Goal: Task Accomplishment & Management: Complete application form

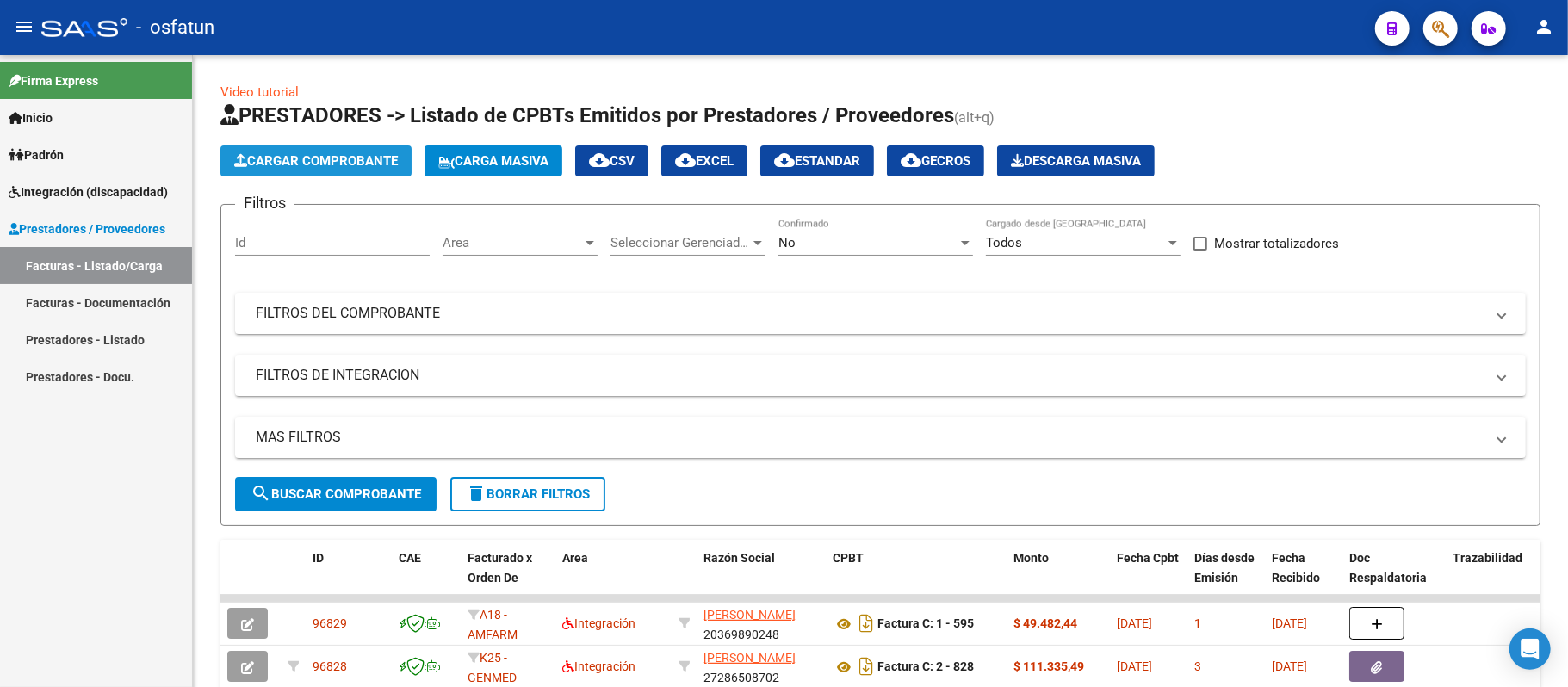
click at [353, 162] on span "Cargar Comprobante" at bounding box center [316, 160] width 164 height 15
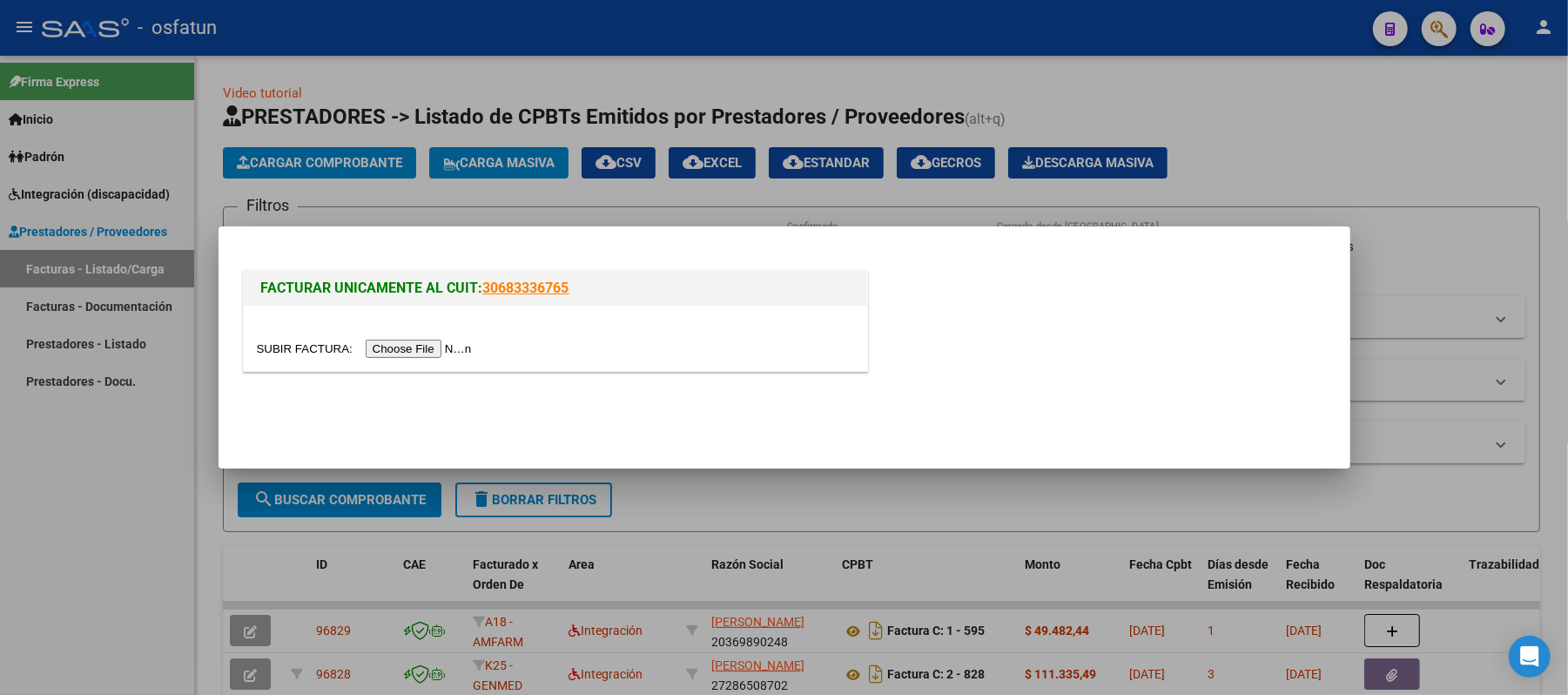
click at [402, 346] on input "file" at bounding box center [366, 349] width 220 height 18
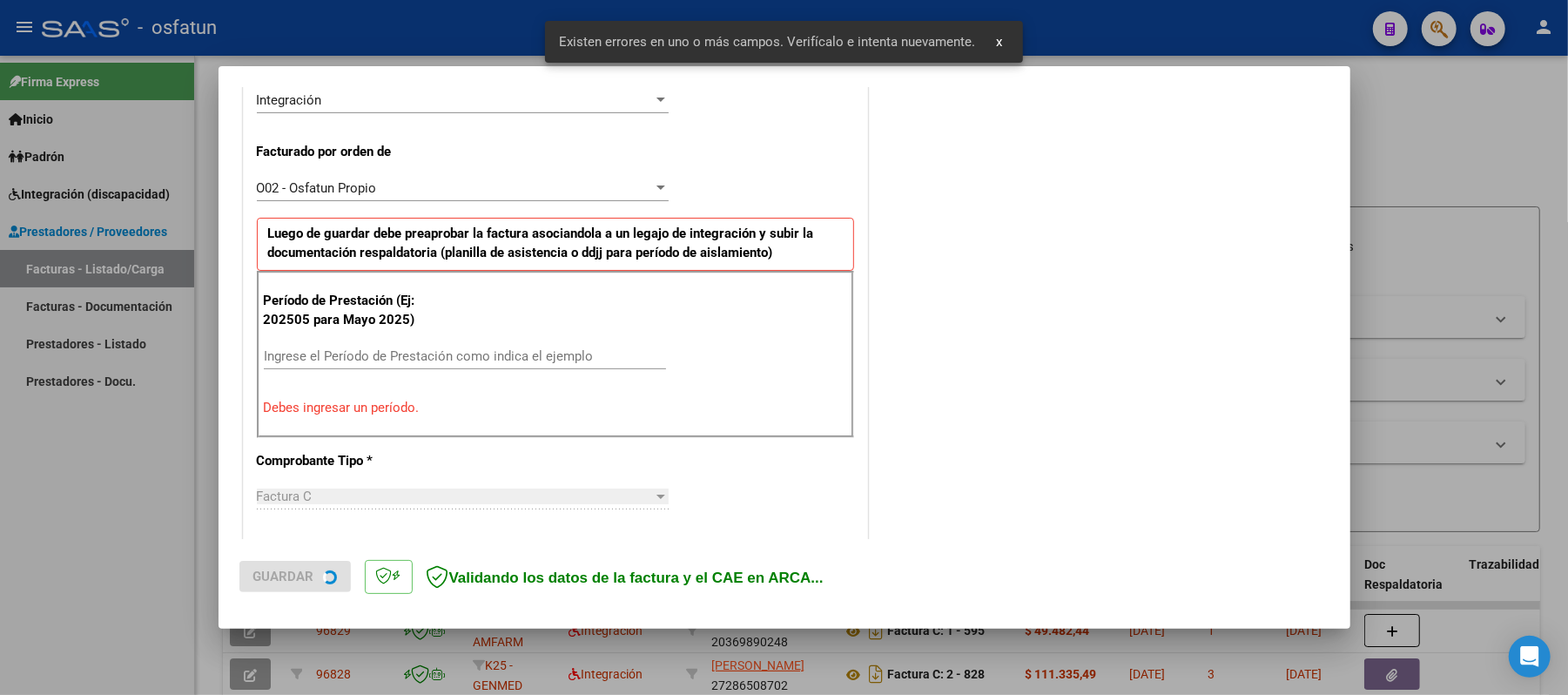
scroll to position [471, 0]
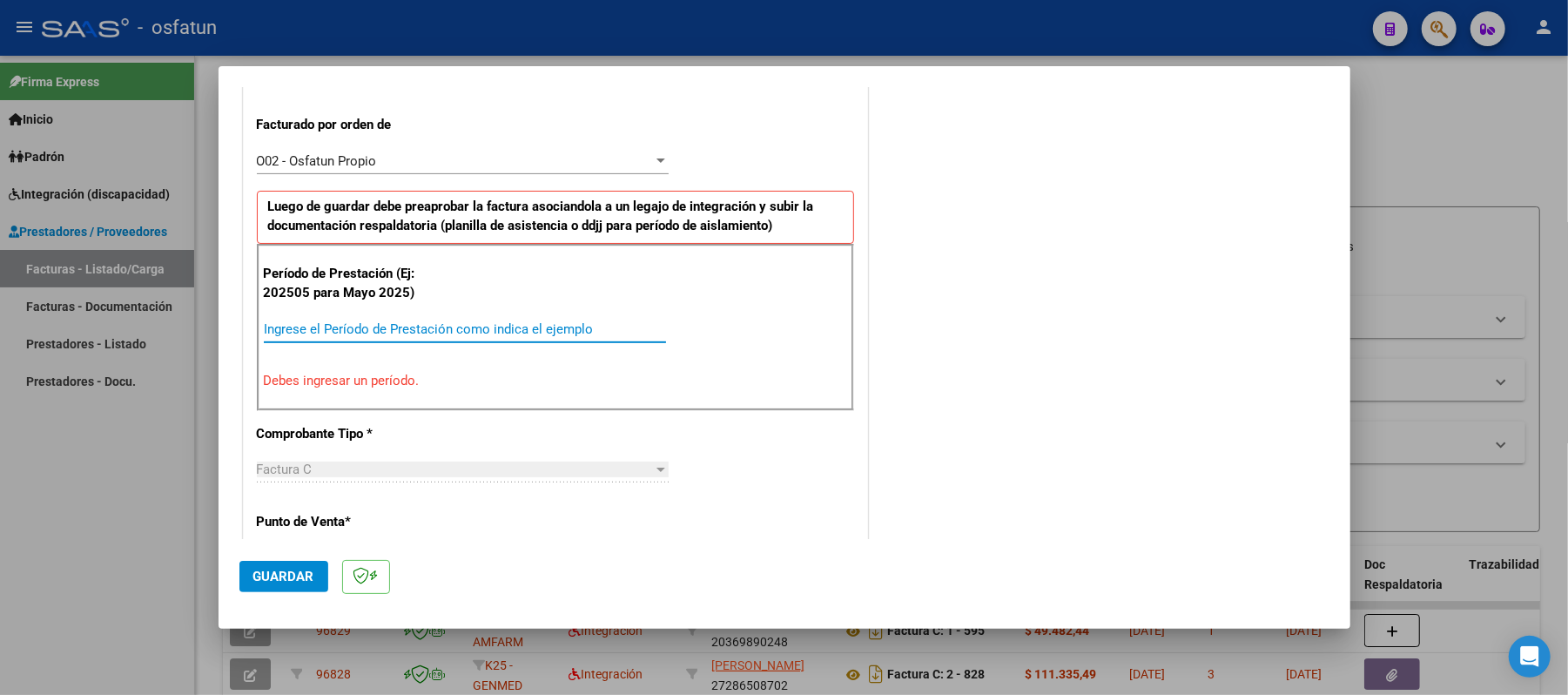
click at [586, 332] on input "Ingrese el Período de Prestación como indica el ejemplo" at bounding box center [464, 329] width 402 height 16
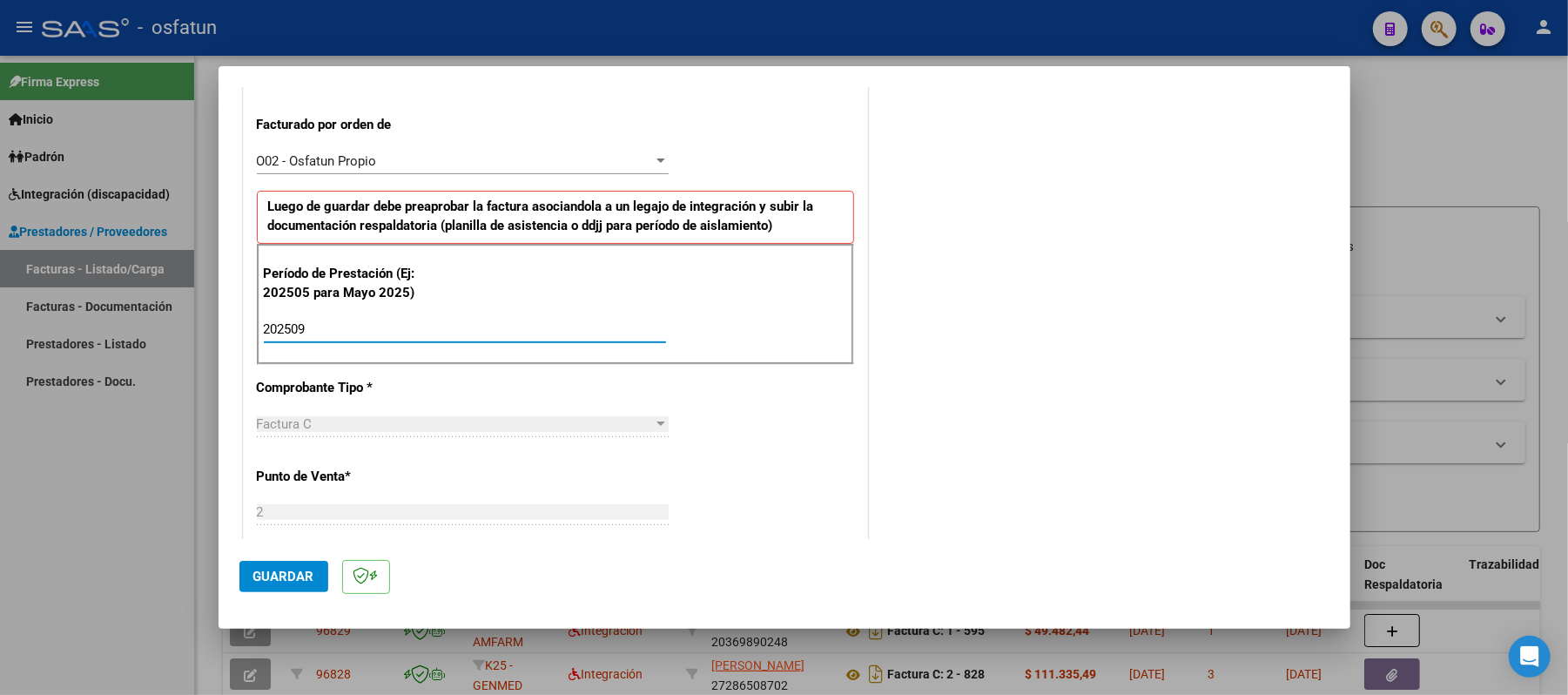
type input "202509"
click at [303, 579] on span "Guardar" at bounding box center [284, 575] width 61 height 16
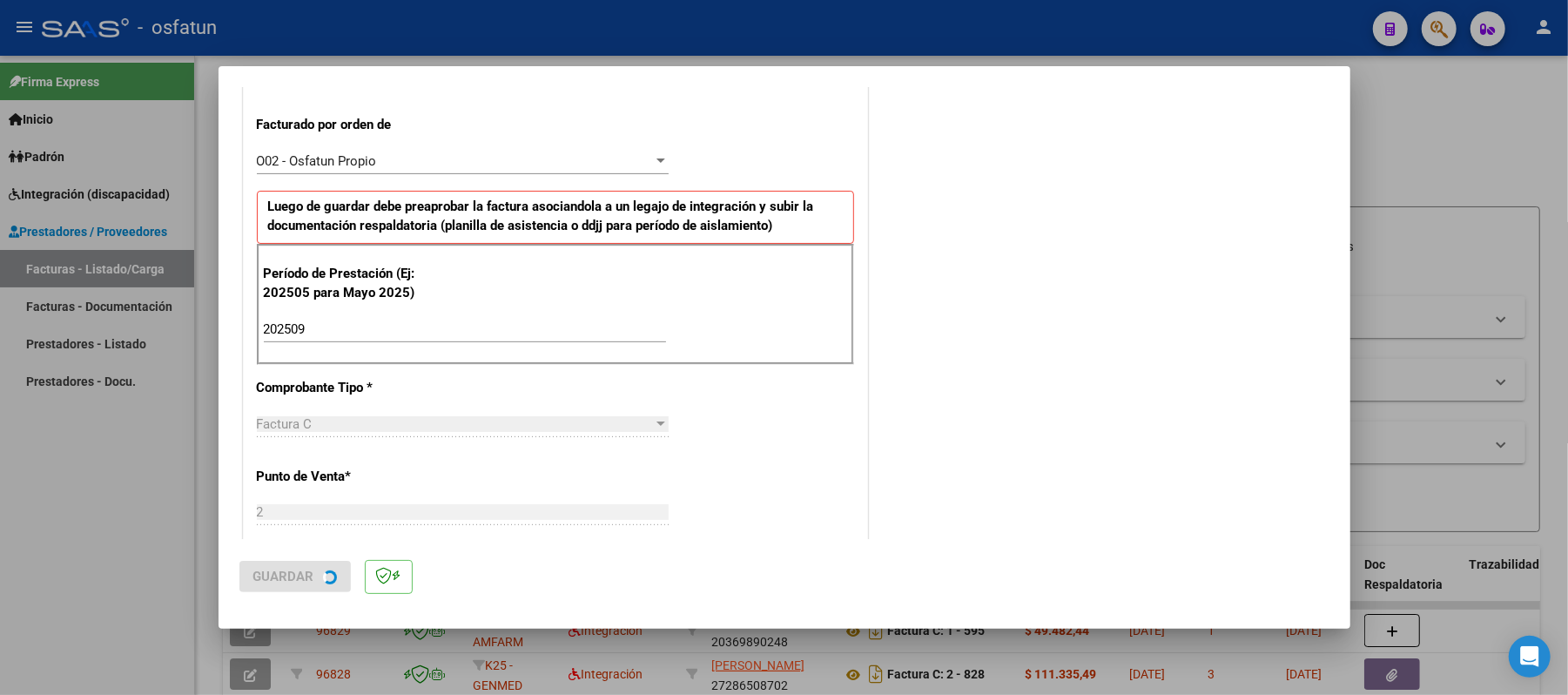
scroll to position [0, 0]
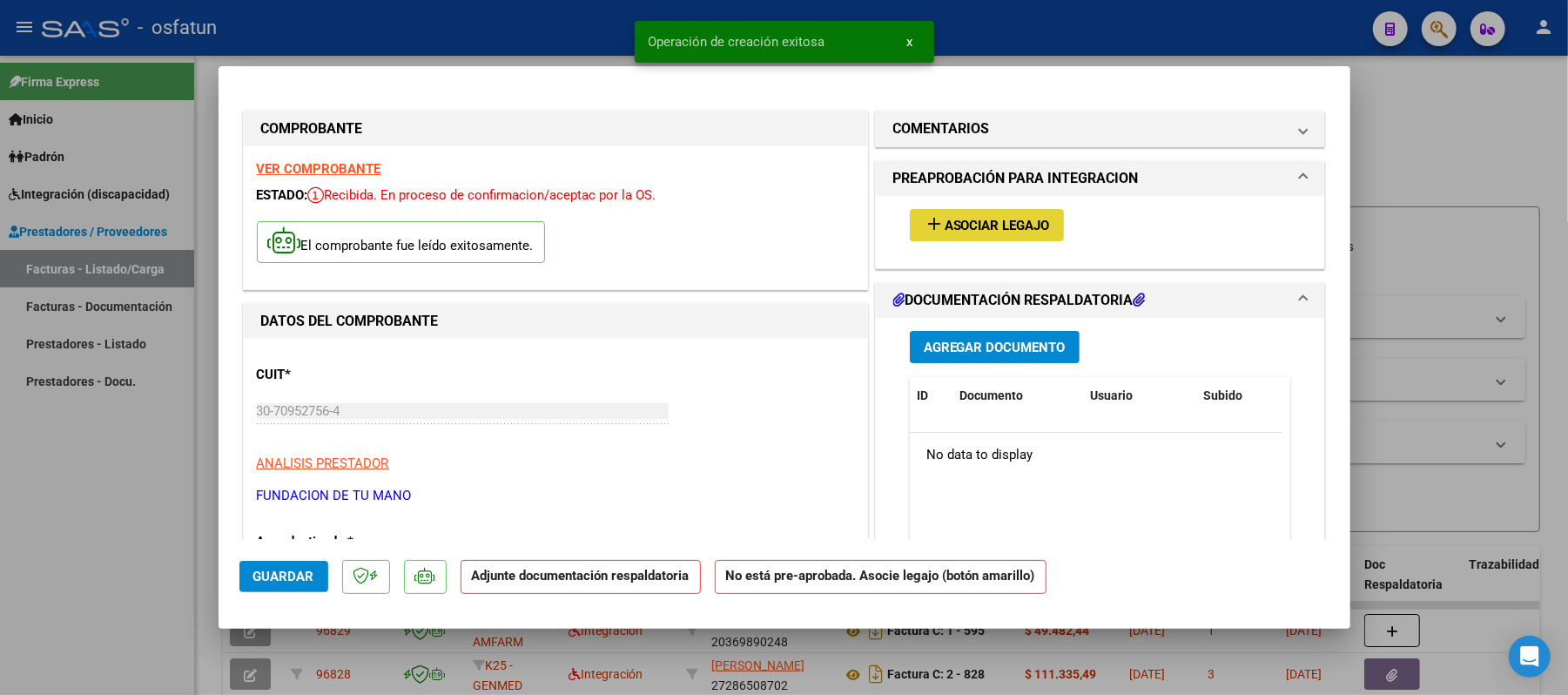
click at [954, 216] on span "add Asociar Legajo" at bounding box center [986, 224] width 126 height 16
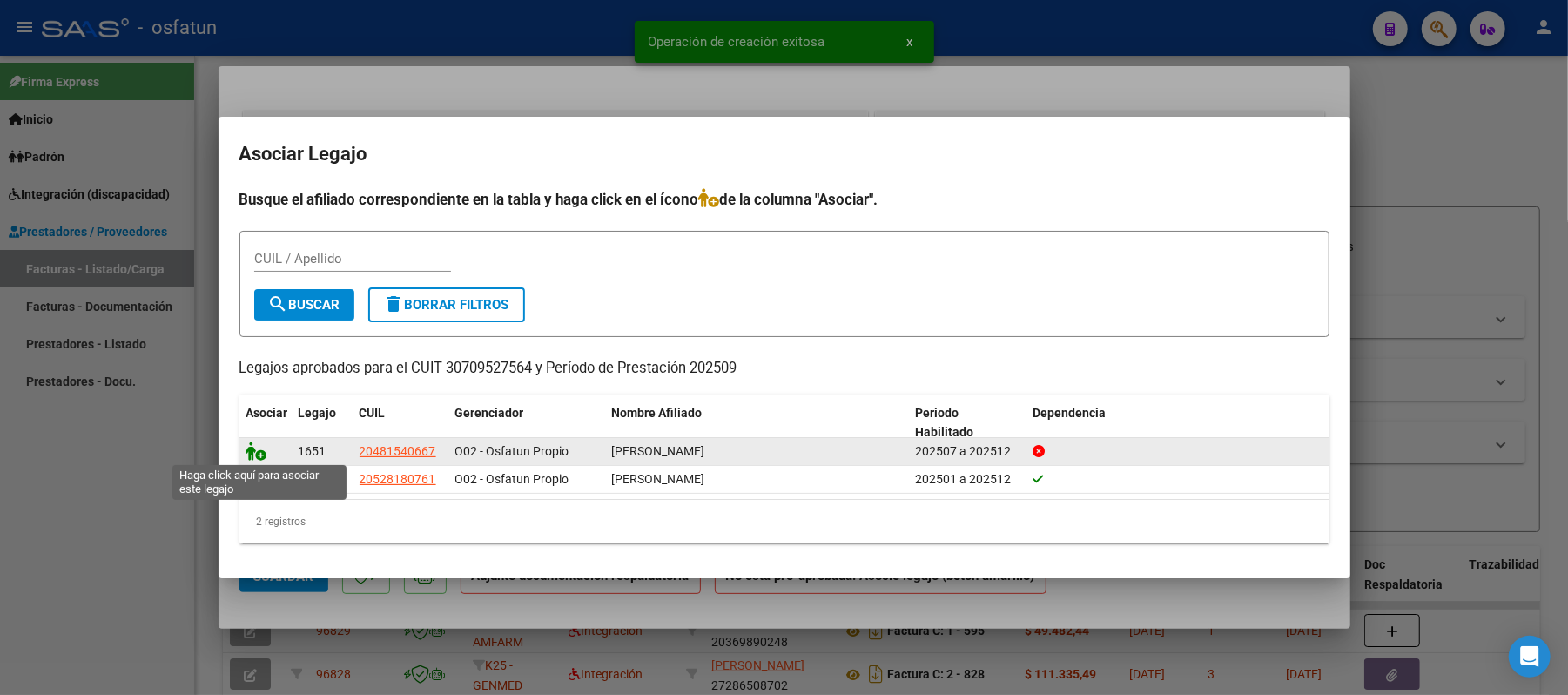
click at [248, 444] on icon at bounding box center [257, 450] width 21 height 19
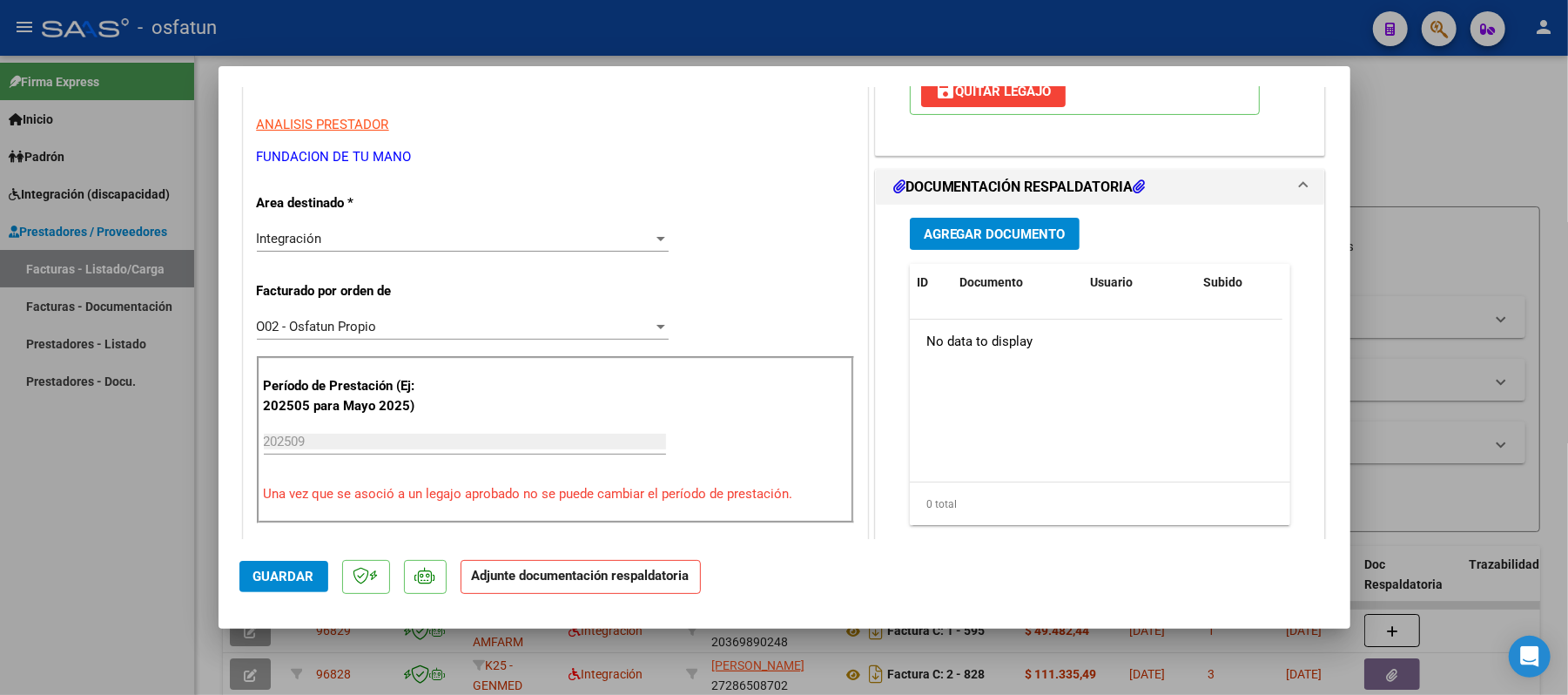
scroll to position [348, 0]
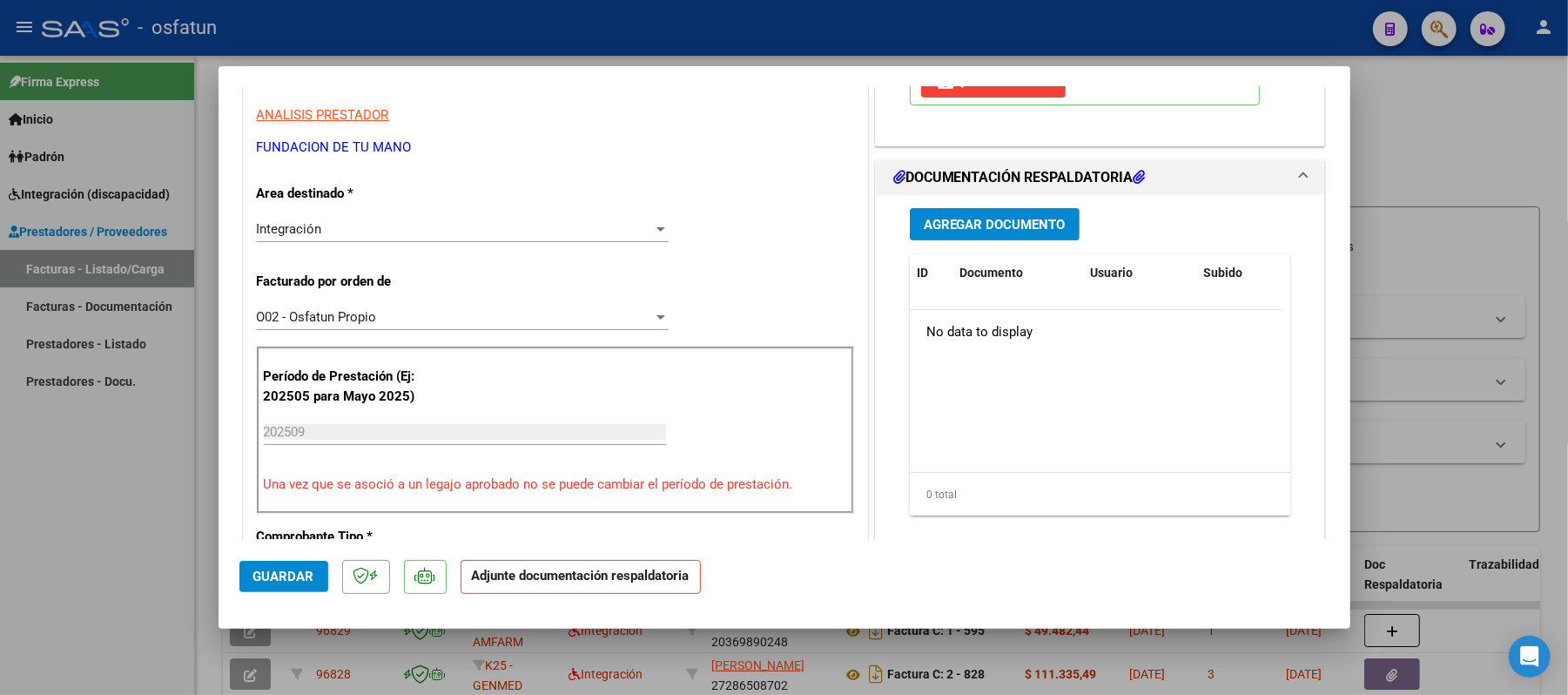
click at [976, 223] on span "Agregar Documento" at bounding box center [994, 224] width 142 height 16
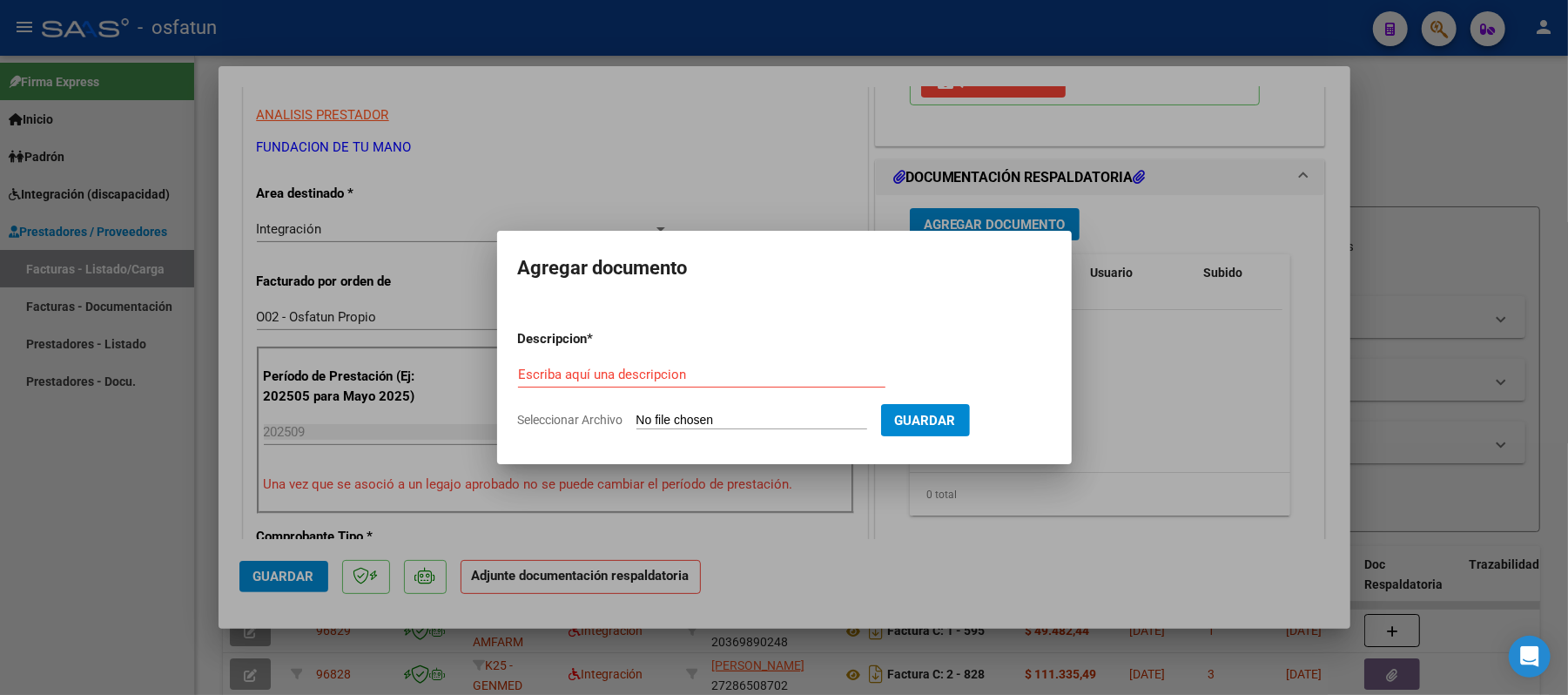
click at [754, 360] on form "Descripcion * Escriba aquí una descripcion Seleccionar Archivo Guardar" at bounding box center [784, 379] width 533 height 127
click at [663, 376] on input "Escriba aquí una descripcion" at bounding box center [702, 374] width 367 height 16
type input "ASIST"
click at [703, 414] on input "Seleccionar Archivo" at bounding box center [751, 421] width 231 height 17
type input "C:\fakepath\ASIST.pdf"
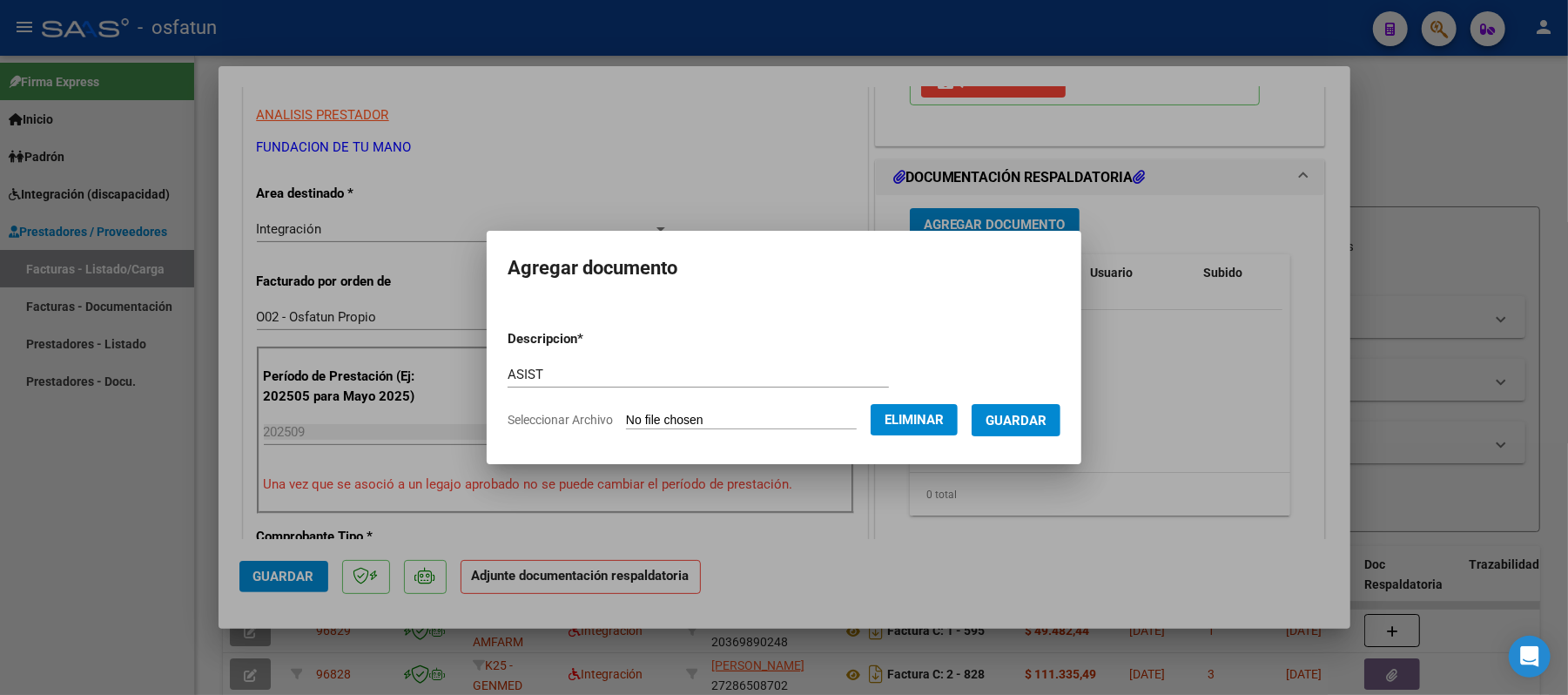
click at [1039, 424] on span "Guardar" at bounding box center [1016, 420] width 61 height 16
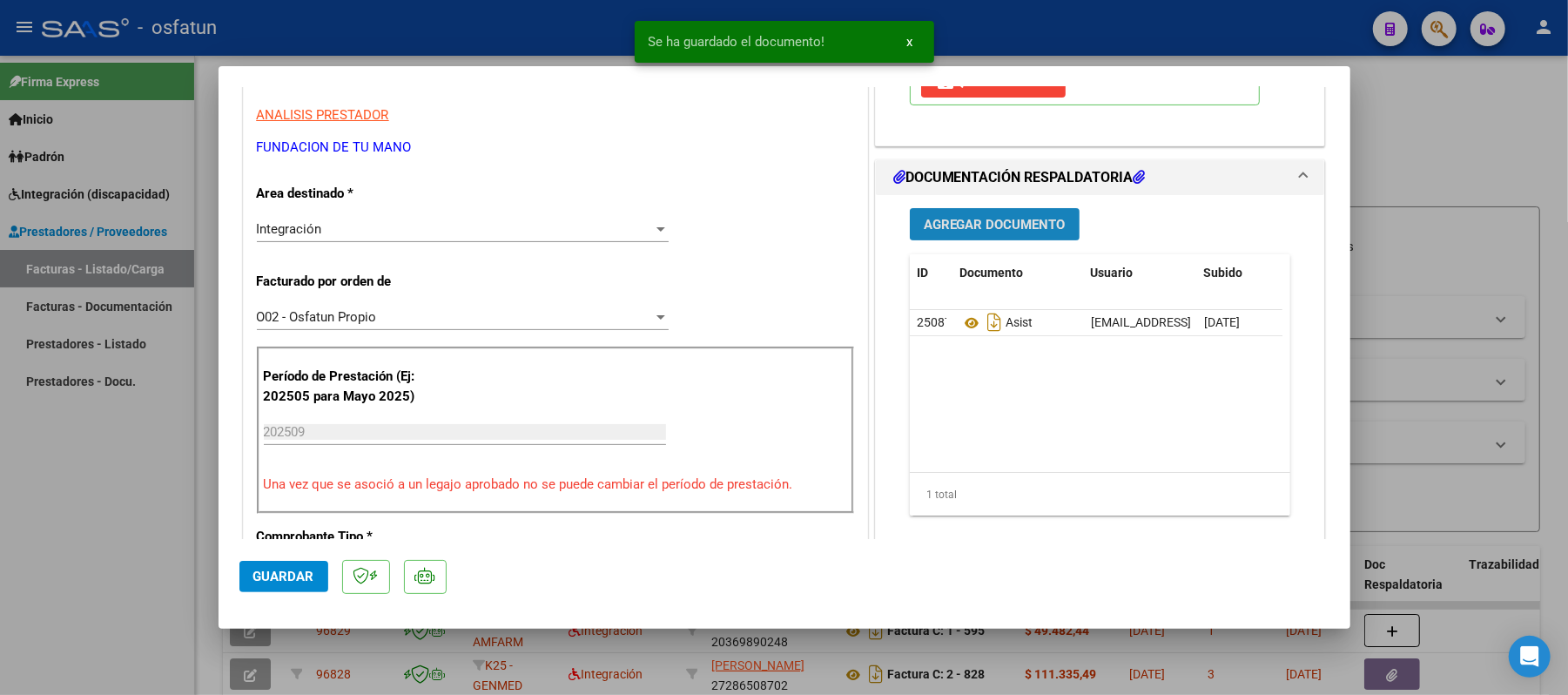
click at [1016, 220] on span "Agregar Documento" at bounding box center [994, 224] width 142 height 16
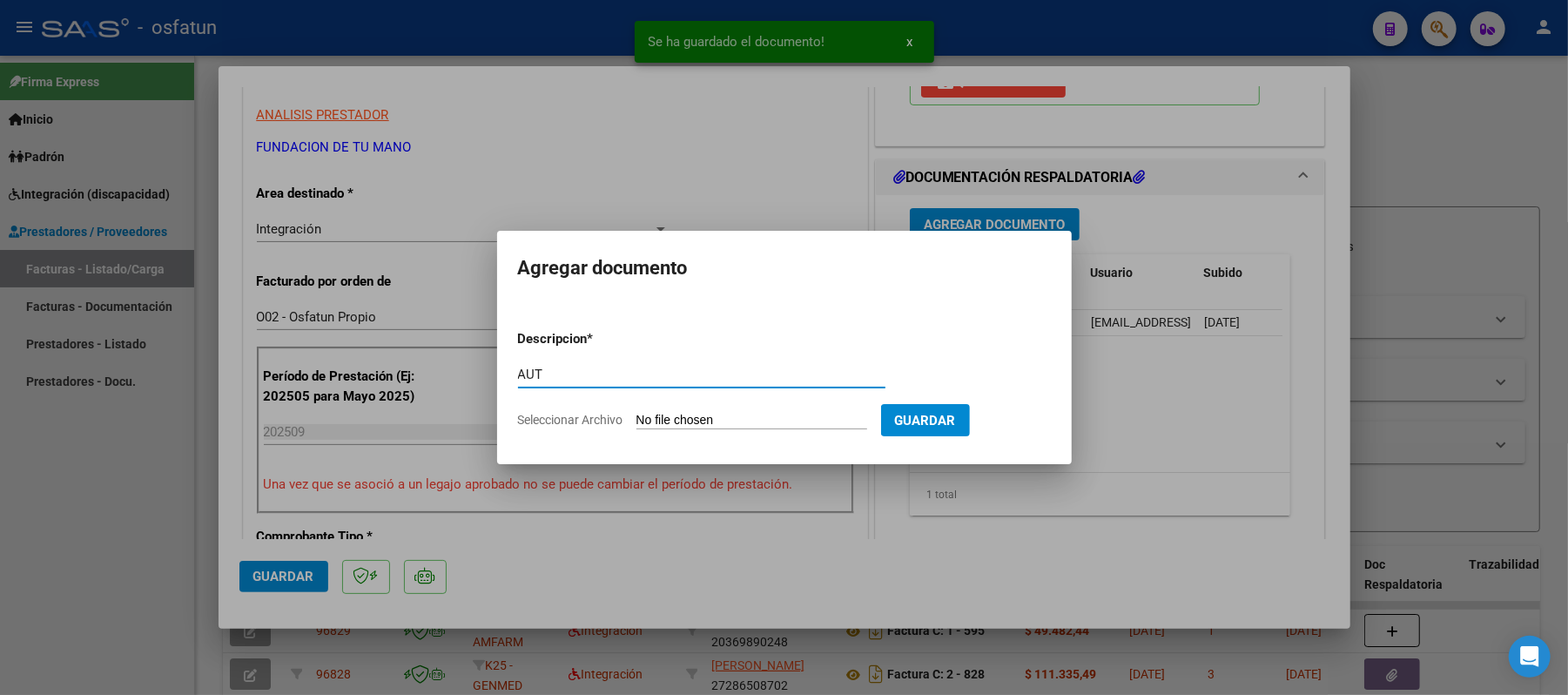
type input "AUT"
click at [718, 422] on input "Seleccionar Archivo" at bounding box center [751, 421] width 231 height 17
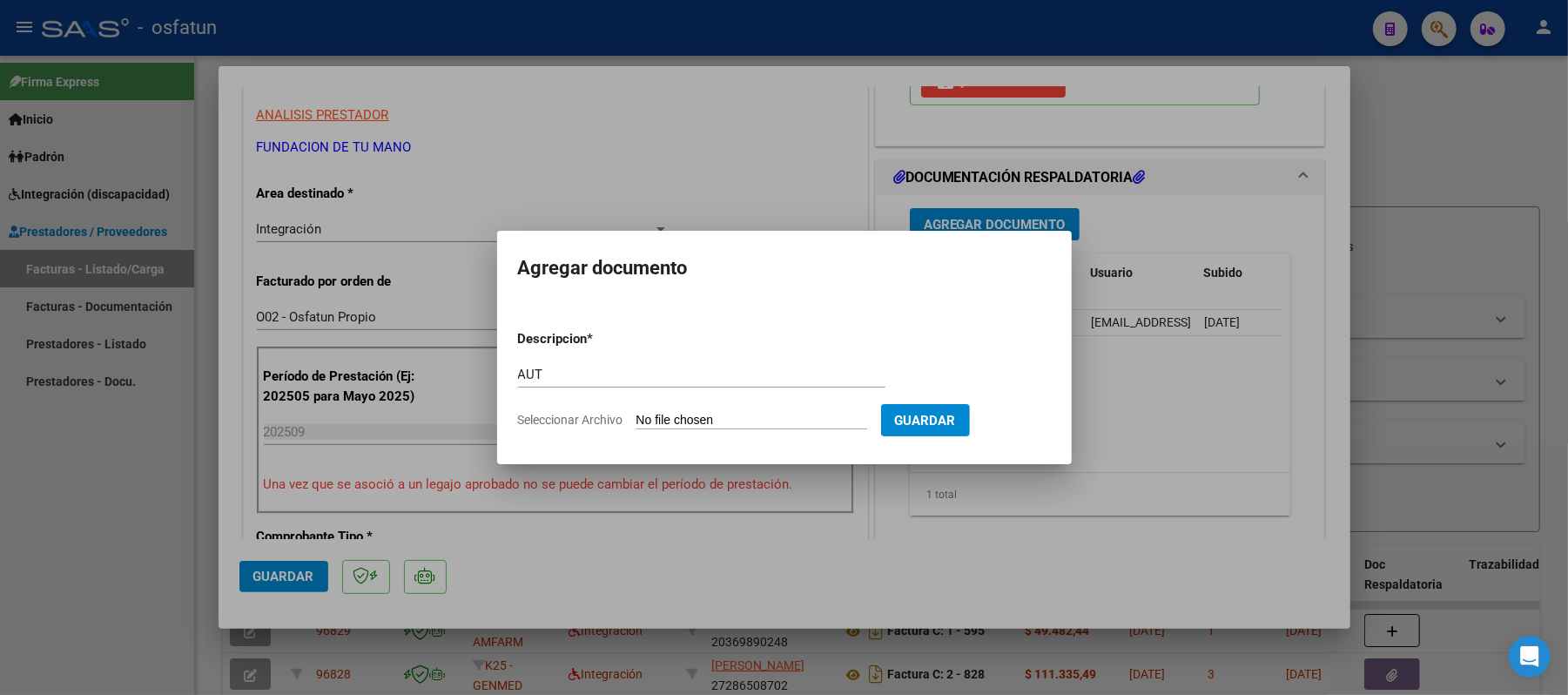
type input "C:\fakepath\AUT.pdf"
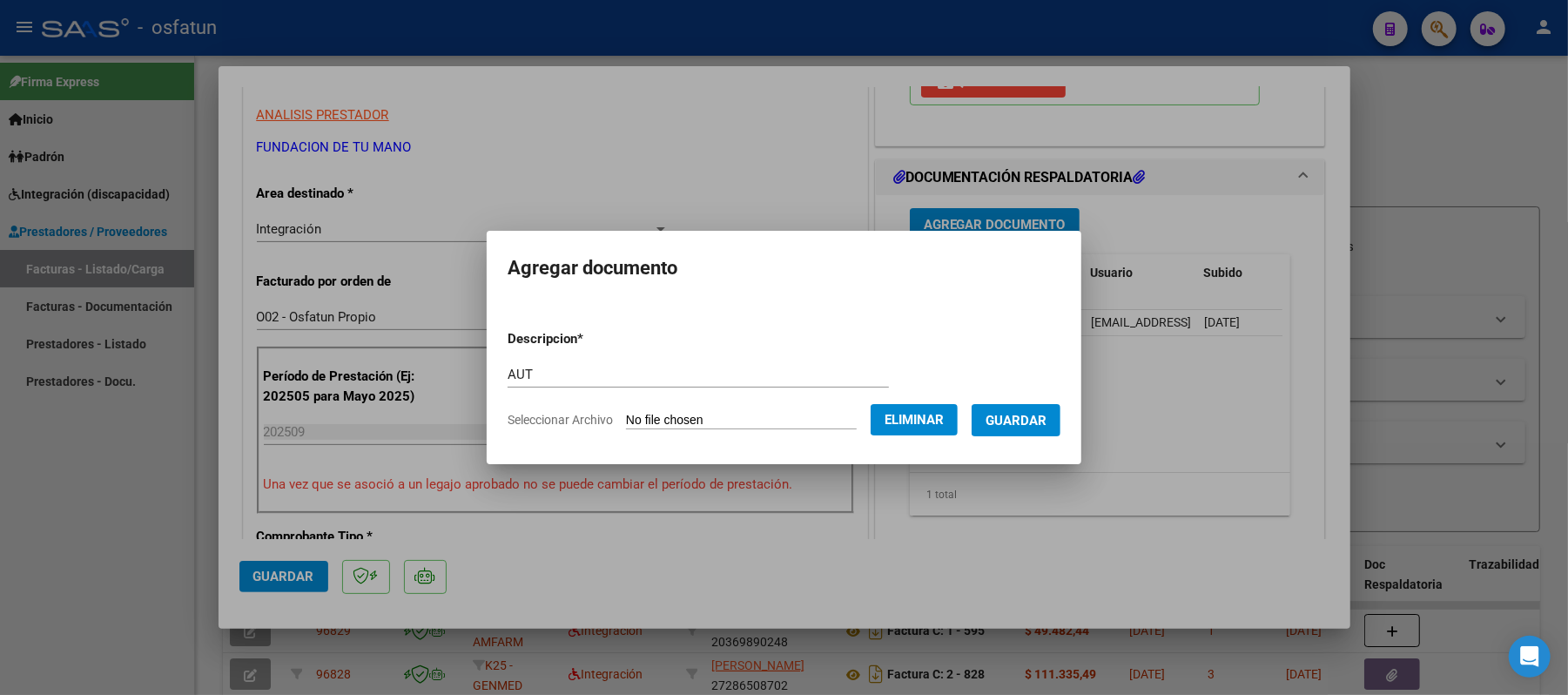
click at [1036, 422] on span "Guardar" at bounding box center [1016, 420] width 61 height 16
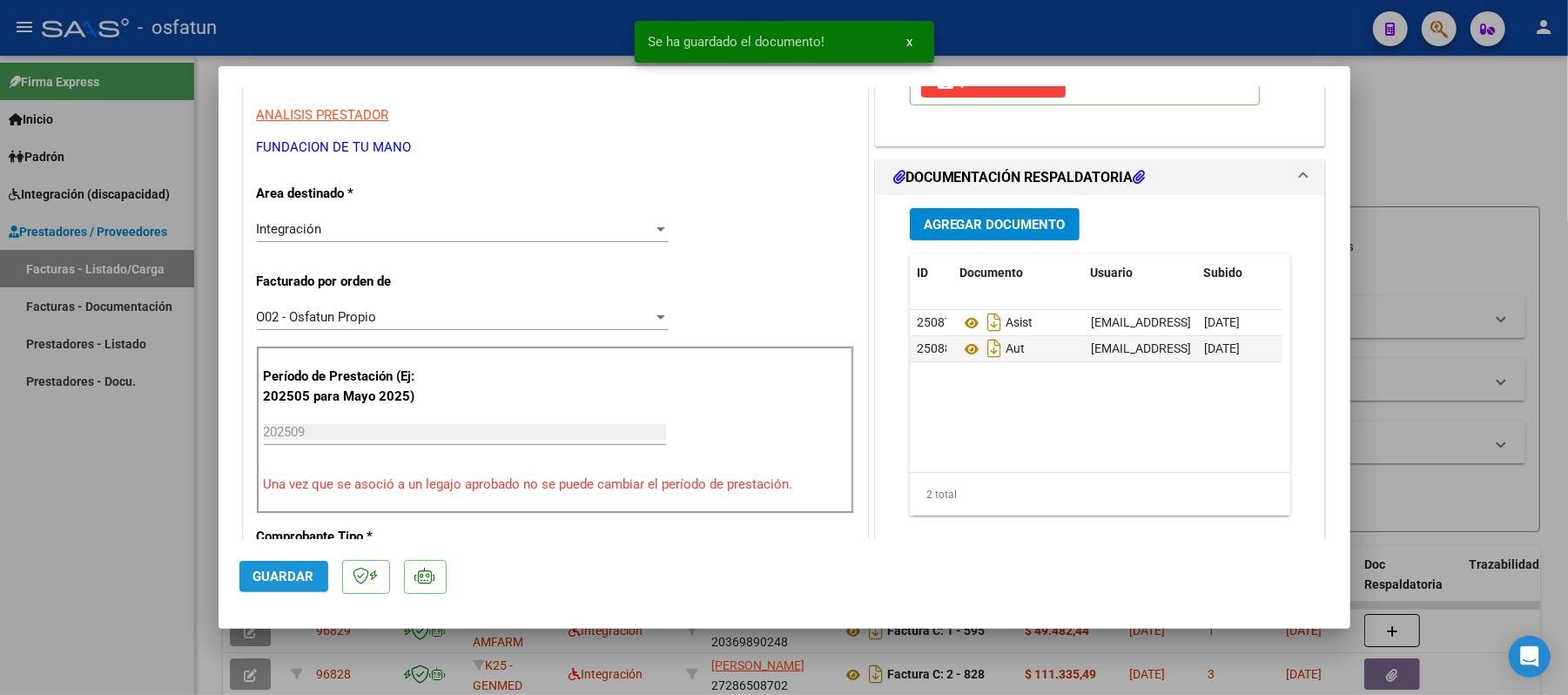
click at [297, 573] on span "Guardar" at bounding box center [284, 575] width 61 height 16
click at [1411, 115] on div at bounding box center [784, 347] width 1568 height 695
type input "$ 0,00"
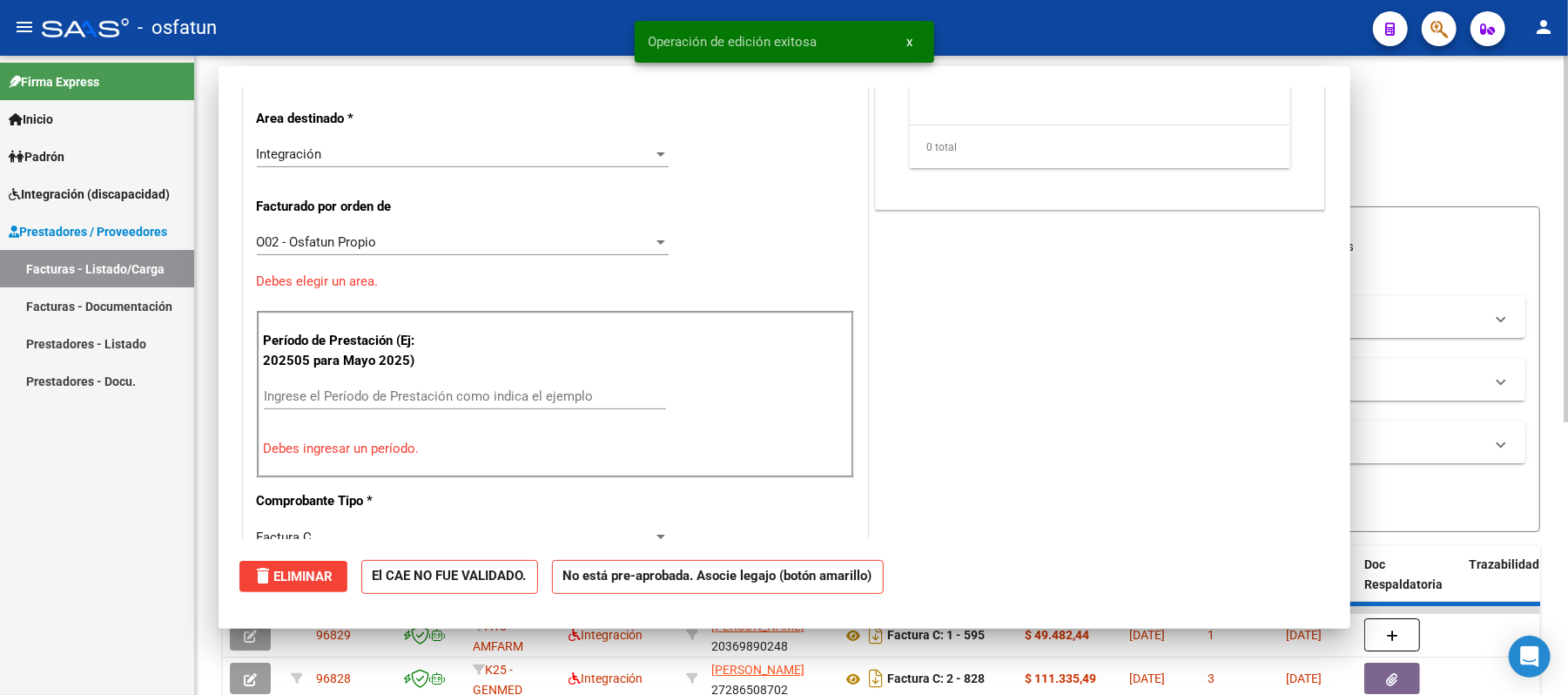
scroll to position [295, 0]
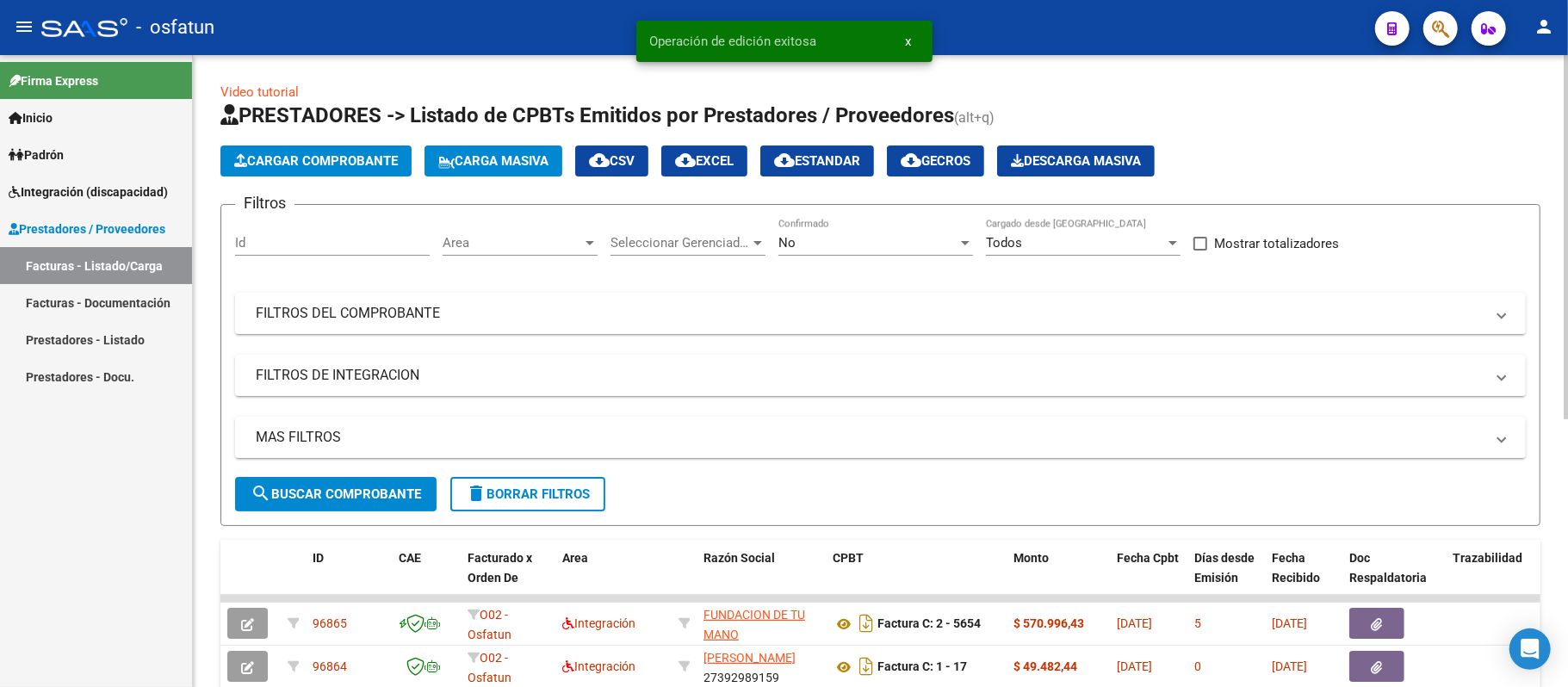
click at [309, 163] on span "Cargar Comprobante" at bounding box center [316, 160] width 164 height 15
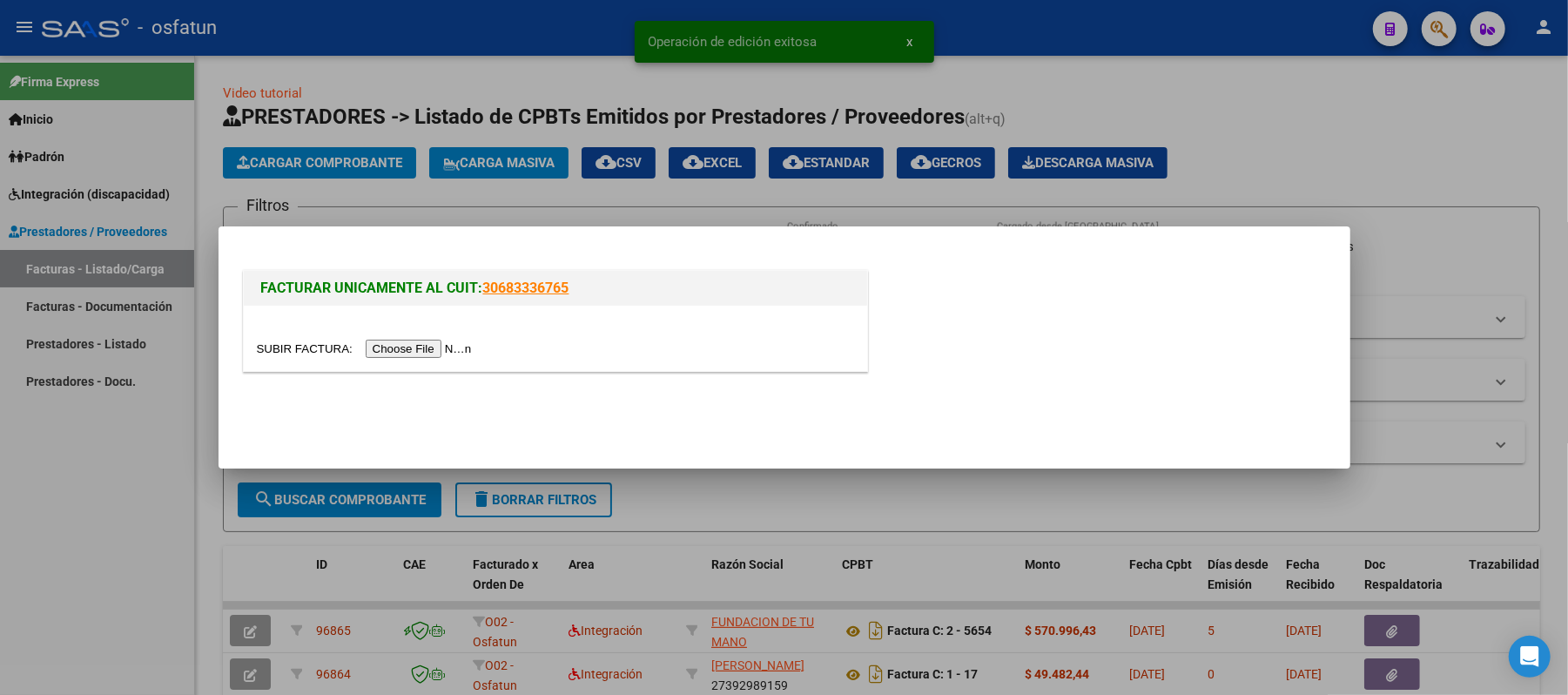
click at [424, 343] on input "file" at bounding box center [366, 349] width 220 height 18
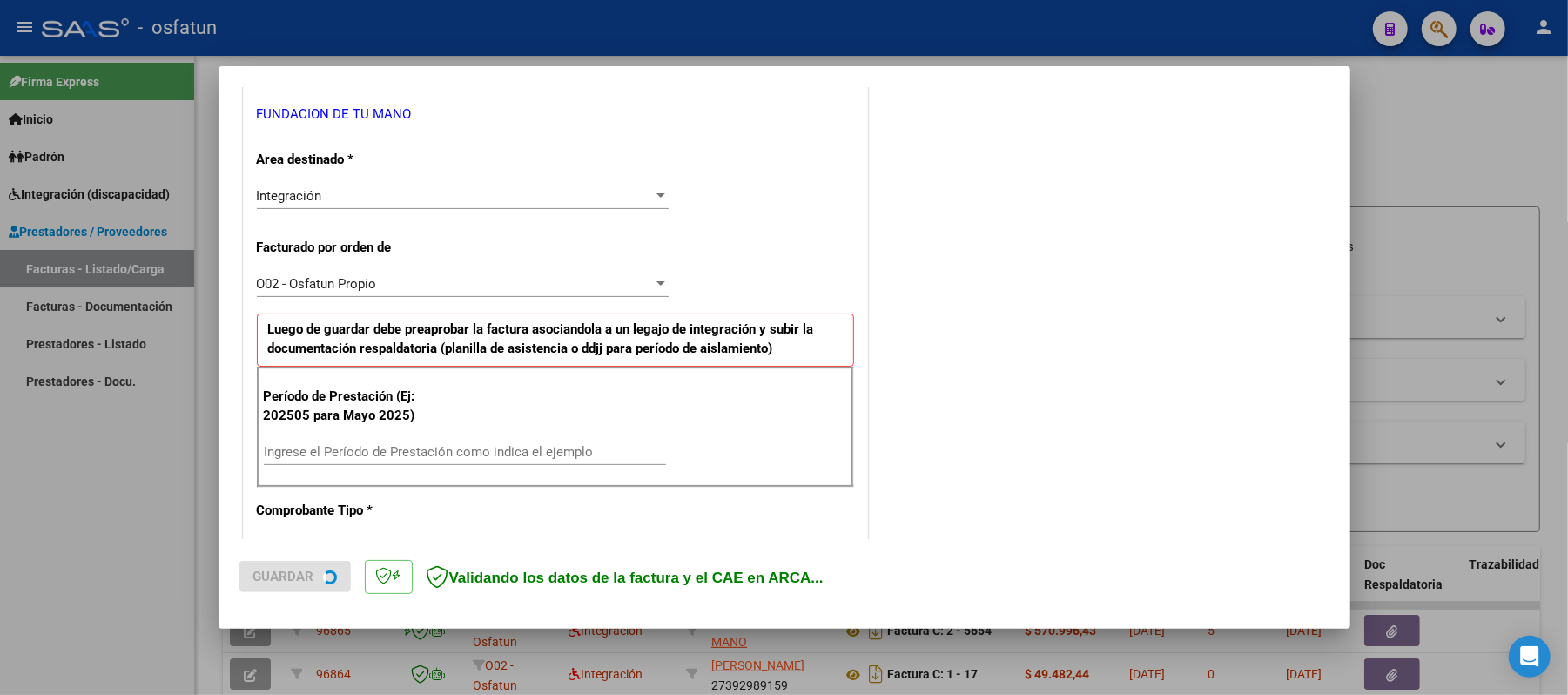
click at [603, 450] on div "Período de Prestación (Ej: 202505 para [DATE]) Ingrese el Período de Prestación…" at bounding box center [555, 427] width 598 height 122
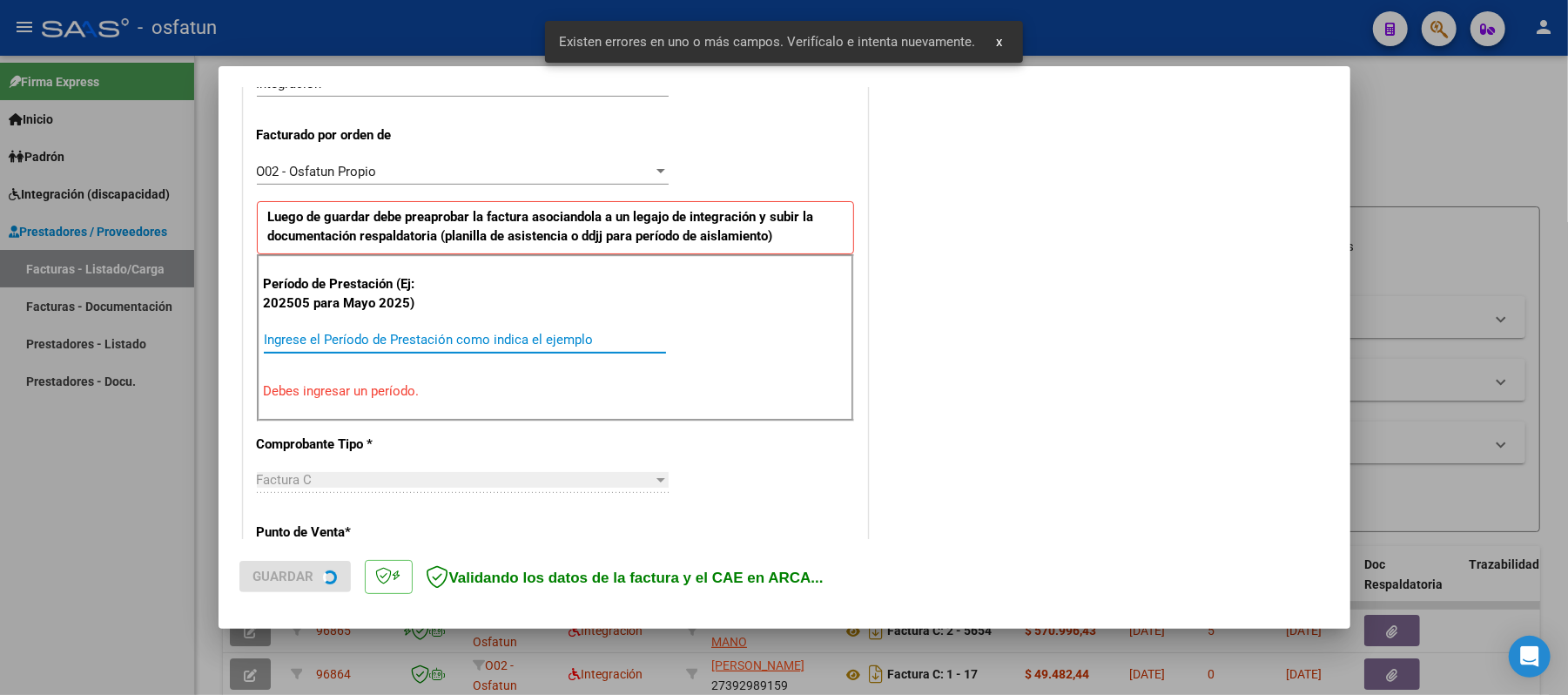
scroll to position [471, 0]
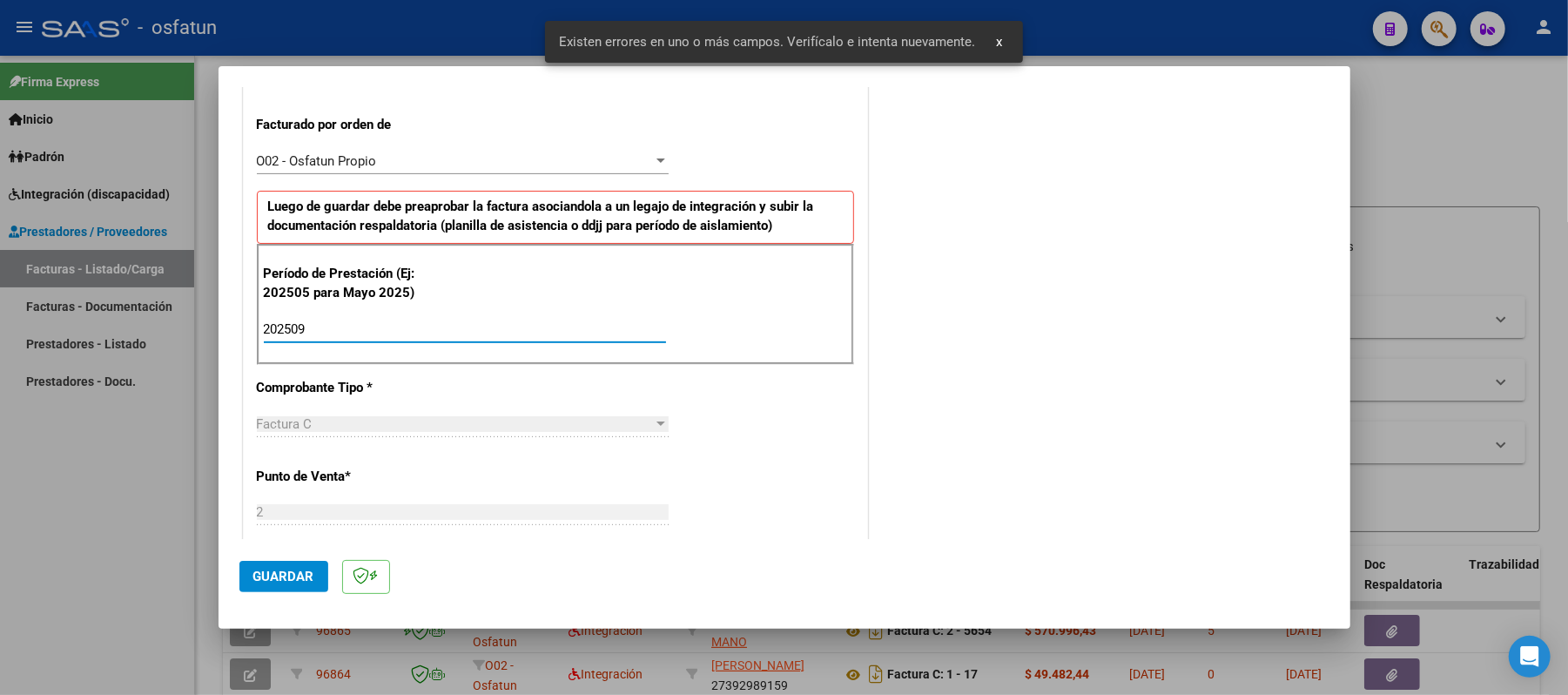
type input "202509"
click at [301, 569] on span "Guardar" at bounding box center [284, 575] width 61 height 16
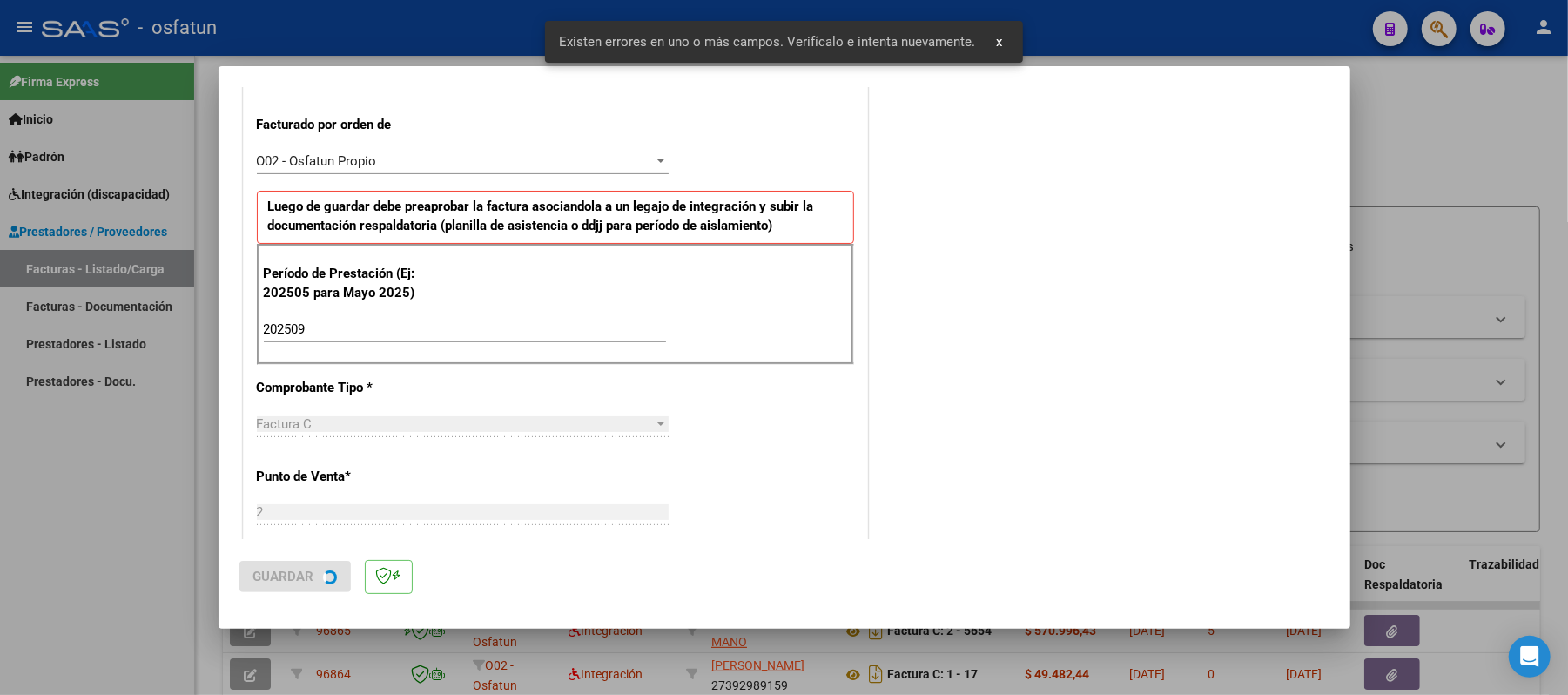
scroll to position [0, 0]
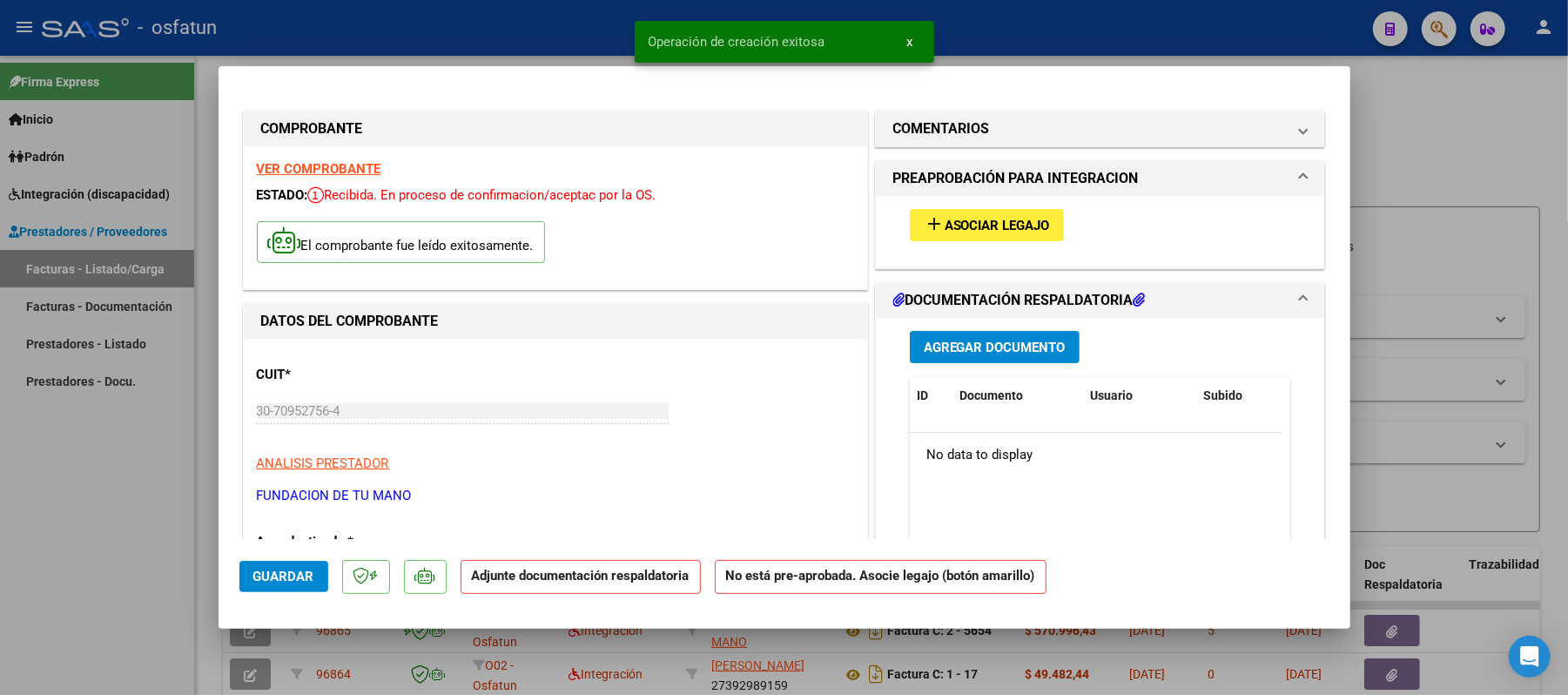
click at [987, 219] on span "Asociar Legajo" at bounding box center [997, 225] width 105 height 16
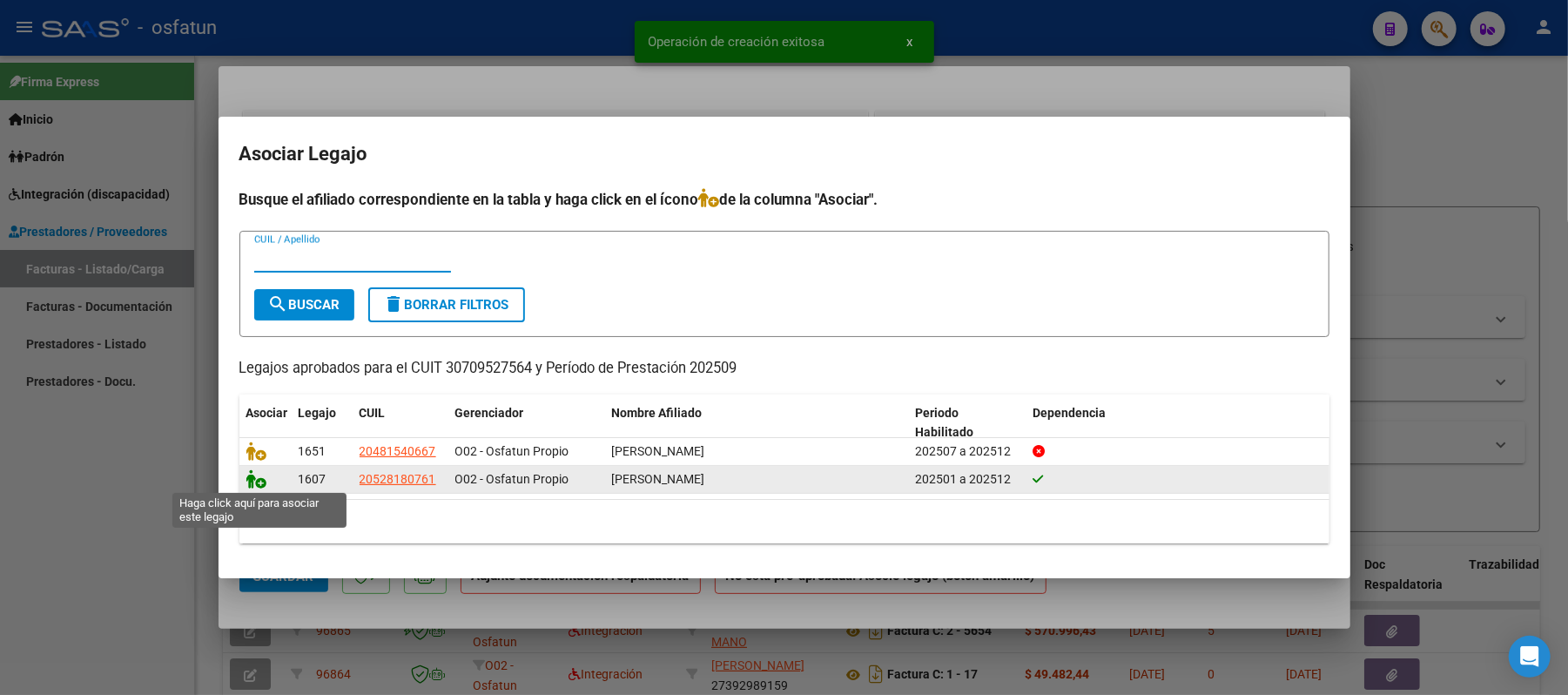
click at [254, 479] on icon at bounding box center [257, 479] width 21 height 19
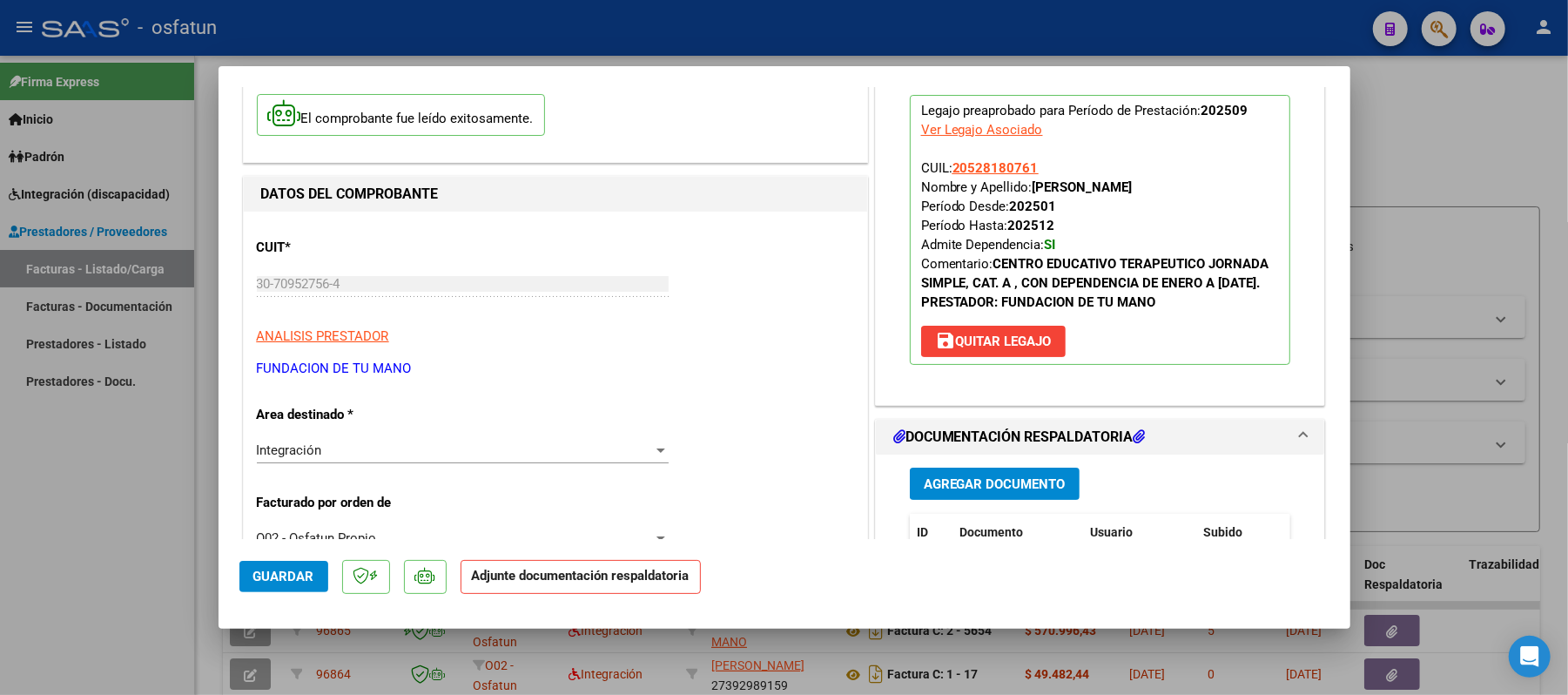
scroll to position [348, 0]
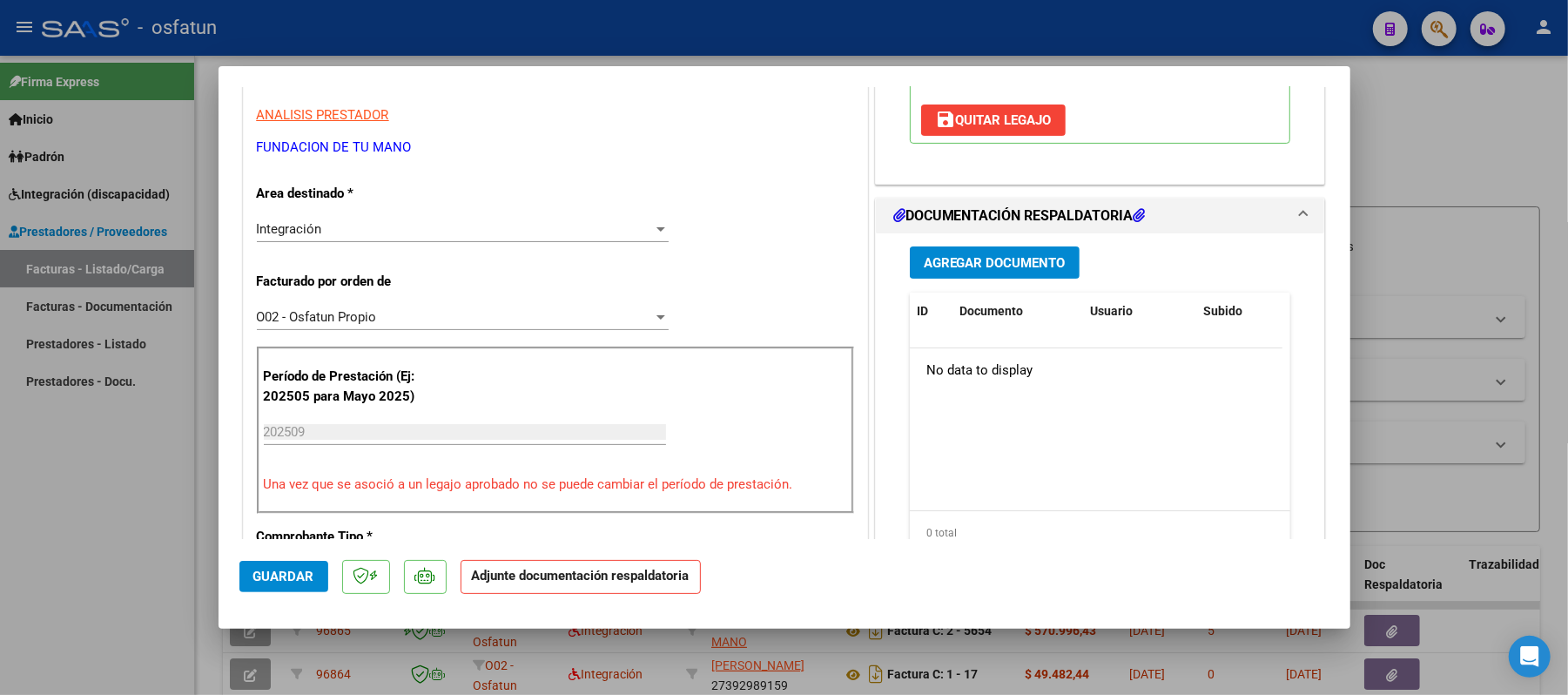
click at [991, 271] on span "Agregar Documento" at bounding box center [994, 262] width 142 height 16
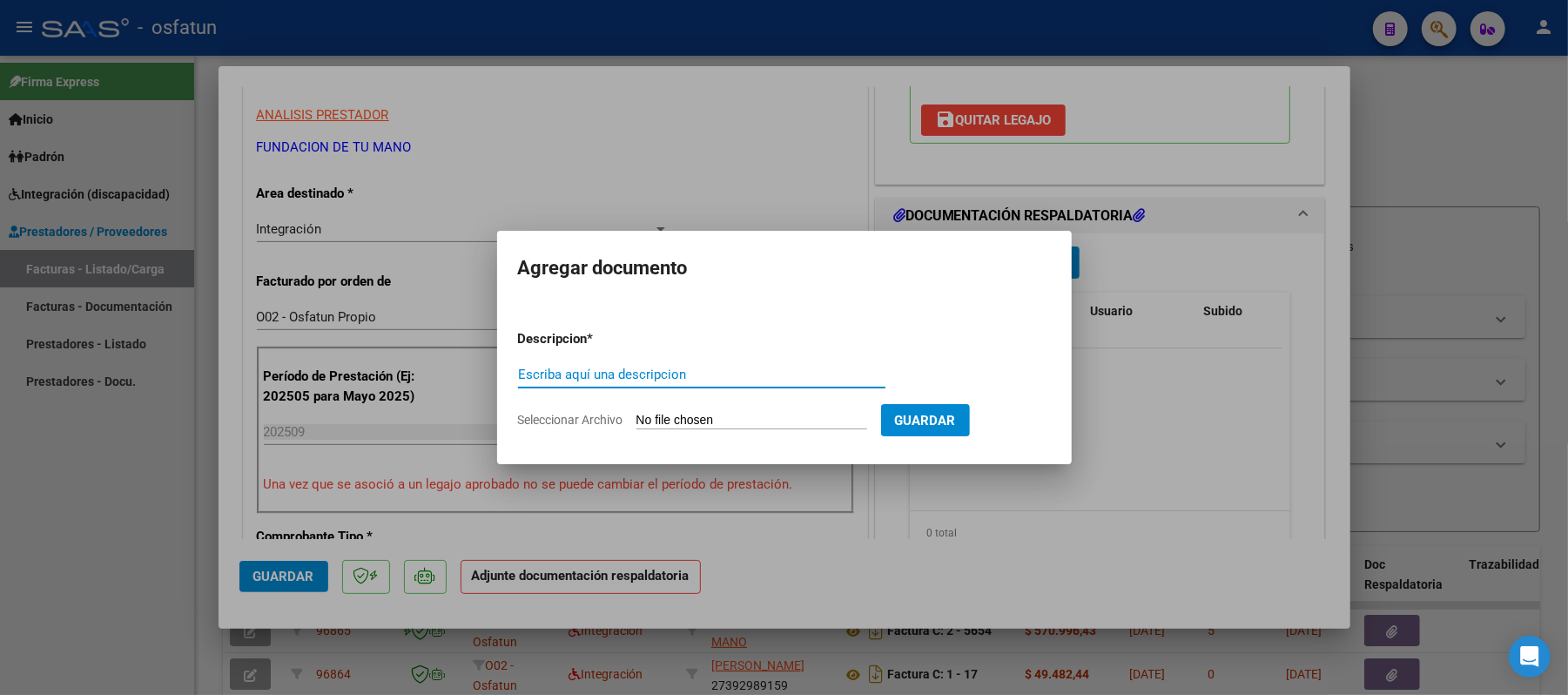
click at [807, 377] on input "Escriba aquí una descripcion" at bounding box center [702, 374] width 367 height 16
type input "ASIST"
click at [772, 423] on input "Seleccionar Archivo" at bounding box center [751, 421] width 231 height 17
type input "C:\fakepath\ASIST.pdf"
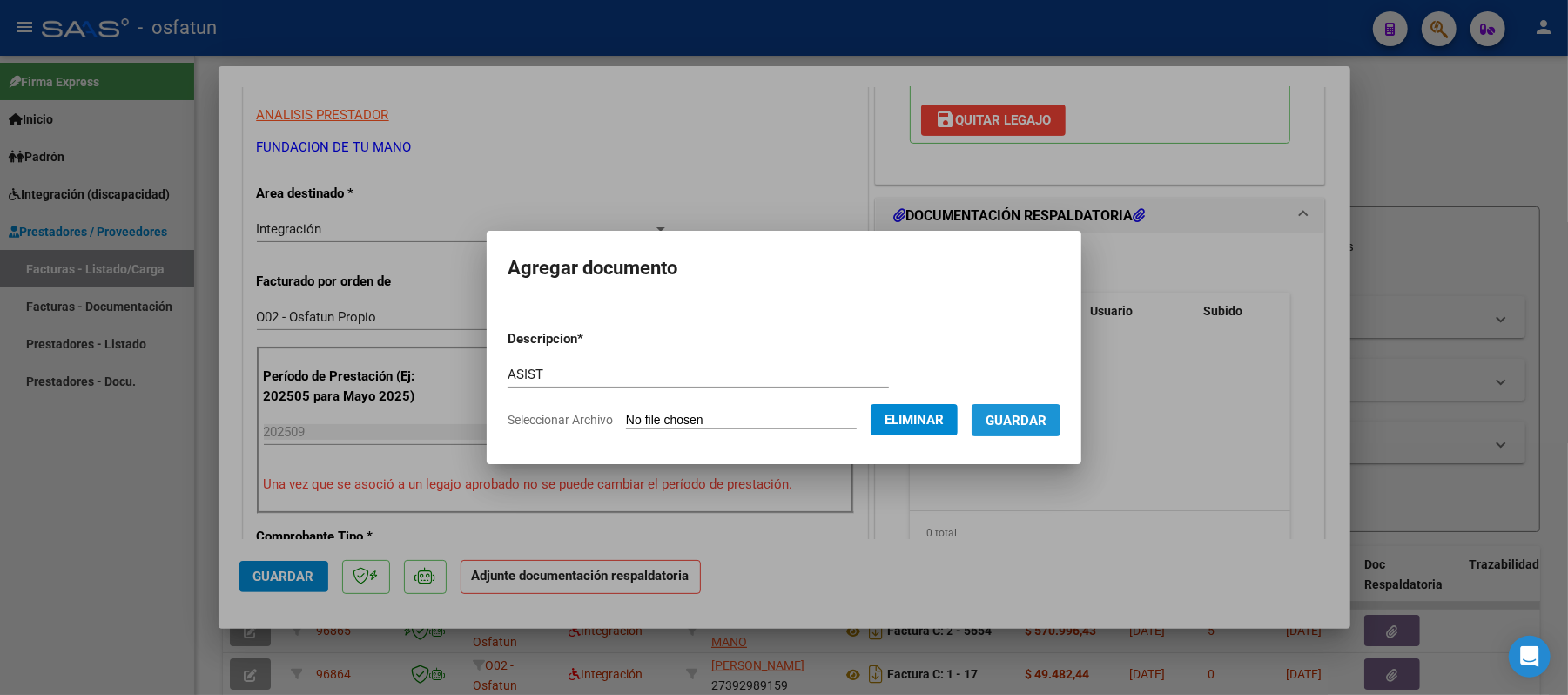
click at [1036, 423] on span "Guardar" at bounding box center [1016, 420] width 61 height 16
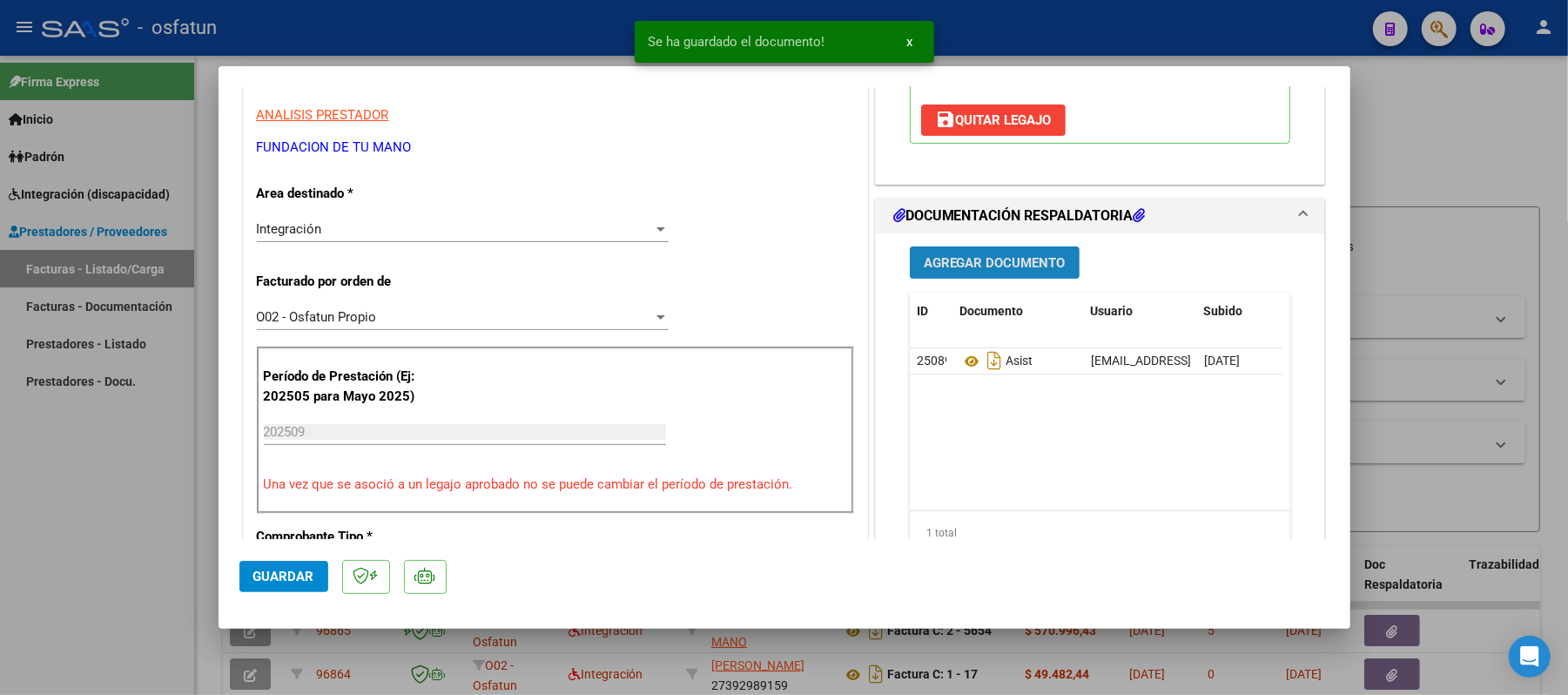
click at [1003, 271] on span "Agregar Documento" at bounding box center [994, 262] width 142 height 16
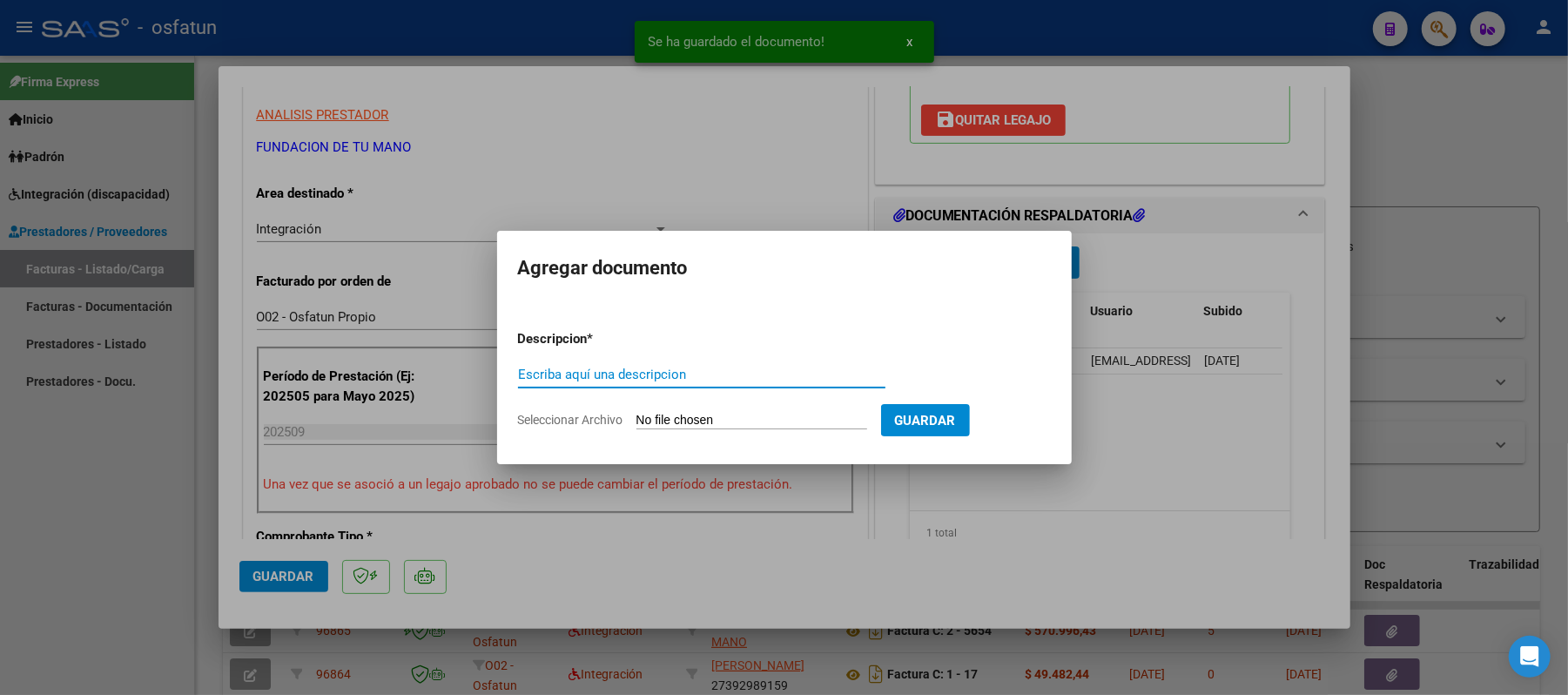
click at [788, 369] on input "Escriba aquí una descripcion" at bounding box center [702, 374] width 367 height 16
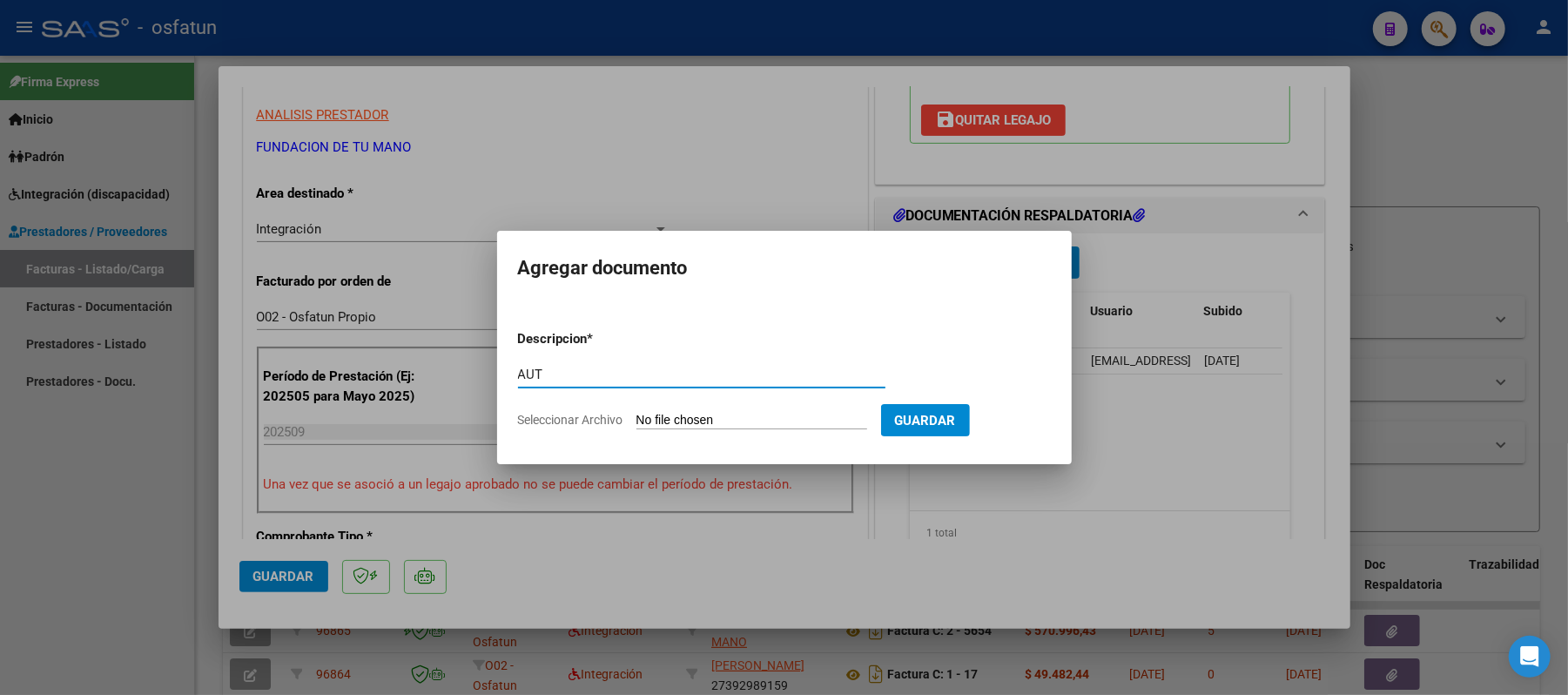
type input "AUT"
click at [705, 415] on input "Seleccionar Archivo" at bounding box center [751, 421] width 231 height 17
type input "C:\fakepath\AUT.pdf"
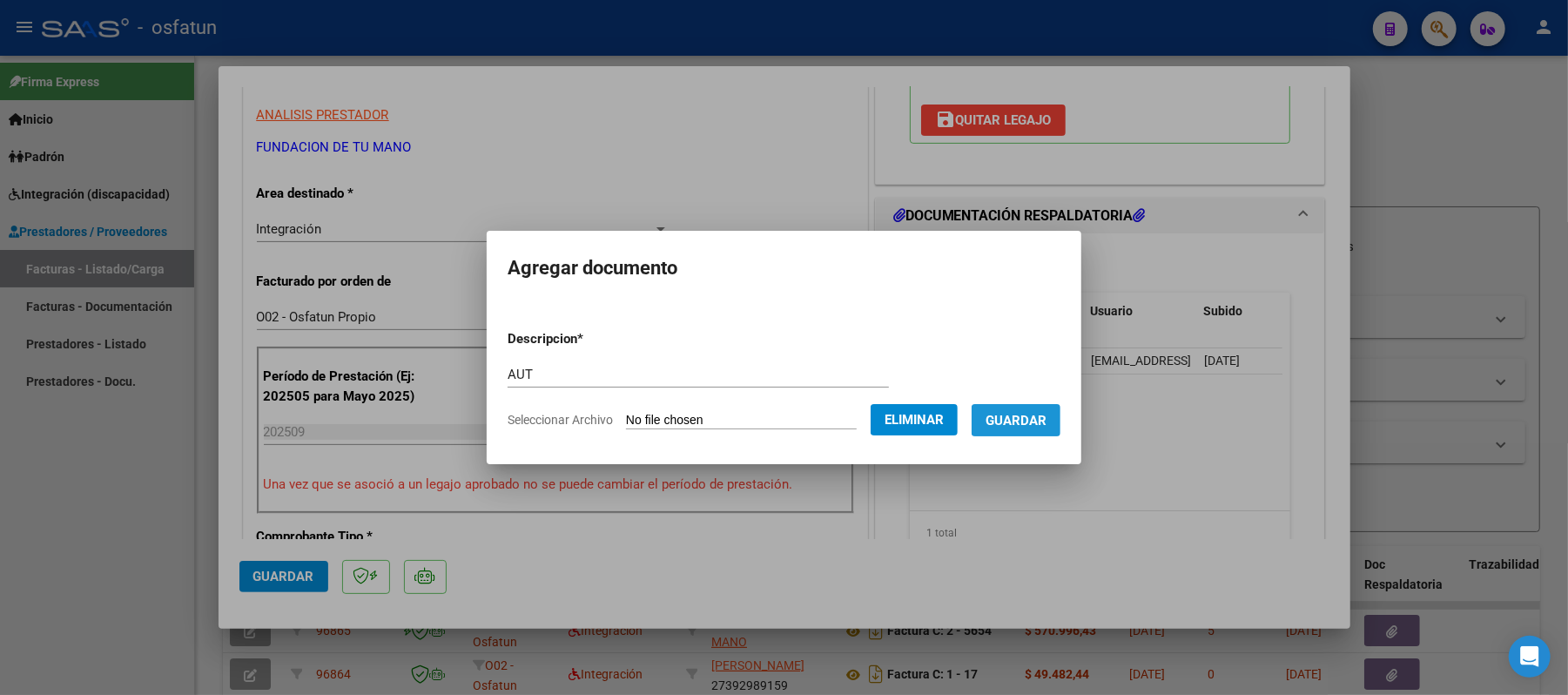
click at [1031, 411] on span "Guardar" at bounding box center [1016, 419] width 61 height 16
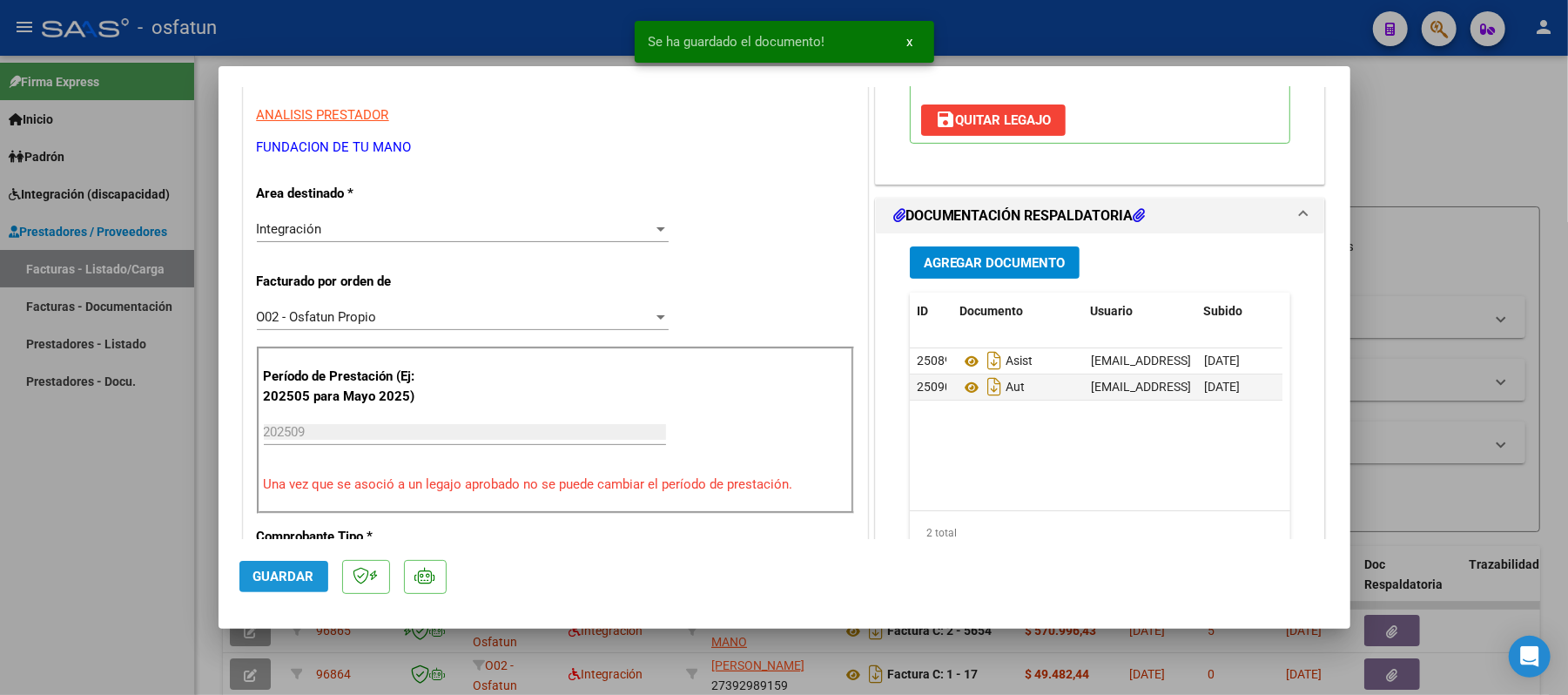
click at [287, 575] on span "Guardar" at bounding box center [284, 575] width 61 height 16
click at [1409, 98] on div at bounding box center [784, 347] width 1568 height 695
type input "$ 0,00"
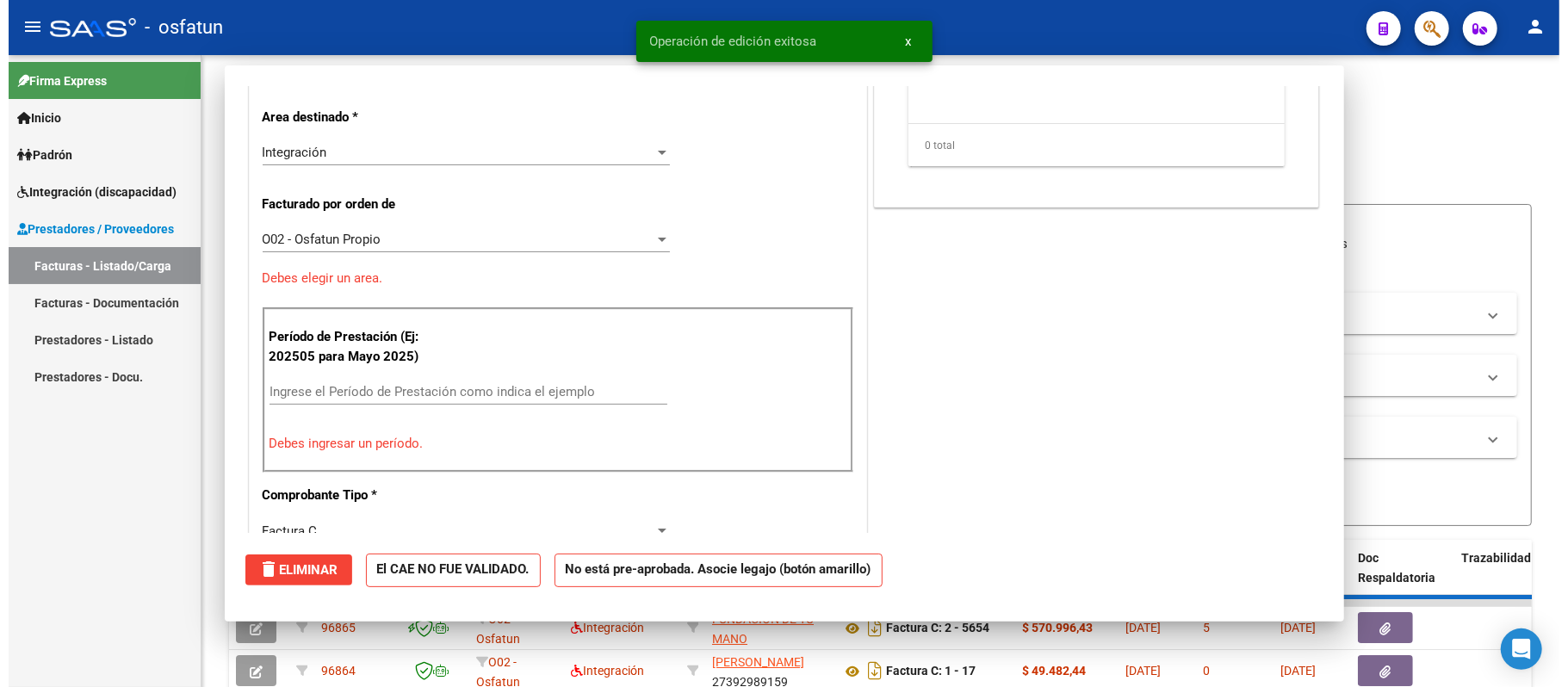
scroll to position [291, 0]
